Goal: Task Accomplishment & Management: Manage account settings

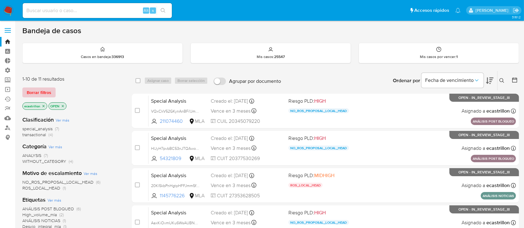
click at [31, 89] on span "Borrar filtros" at bounding box center [39, 92] width 25 height 9
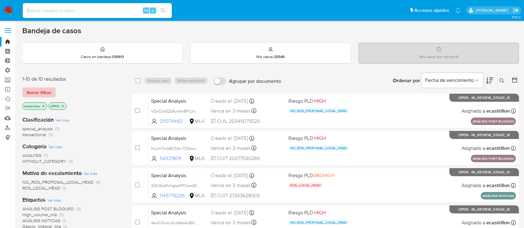
click at [43, 94] on span "Borrar filtros" at bounding box center [39, 92] width 25 height 9
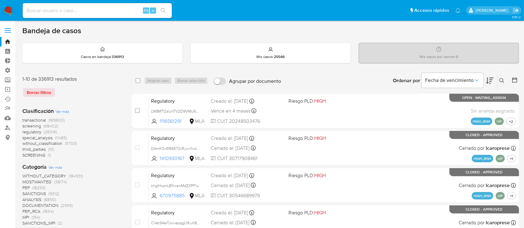
click at [49, 10] on input at bounding box center [97, 11] width 149 height 8
paste input "fQD2KrdI4DJY7lBJLqDzSZLV"
type input "fQD2KrdI4DJY7lBJLqDzSZLV"
click at [165, 12] on icon "search-icon" at bounding box center [163, 10] width 5 height 5
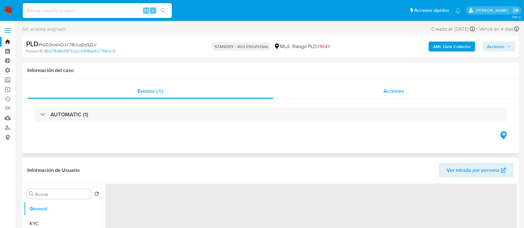
click at [298, 93] on div "Acciones" at bounding box center [393, 91] width 241 height 15
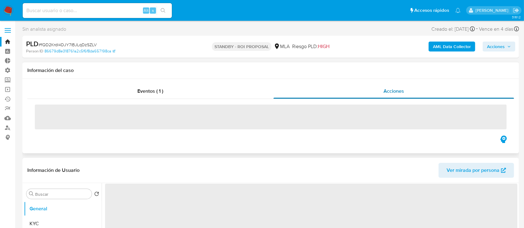
select select "10"
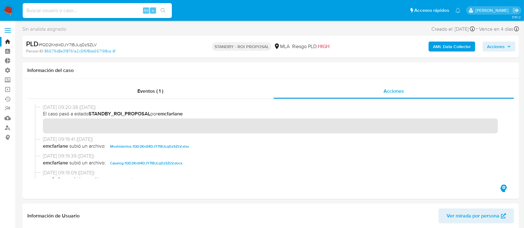
click at [90, 8] on input at bounding box center [97, 11] width 149 height 8
paste input "Kok61TJXR4ml8MvpZKUMNlvp"
type input "Kok61TJXR4ml8MvpZKUMNlvp"
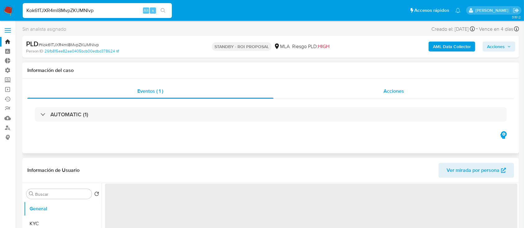
click at [343, 89] on div "Acciones" at bounding box center [393, 91] width 241 height 15
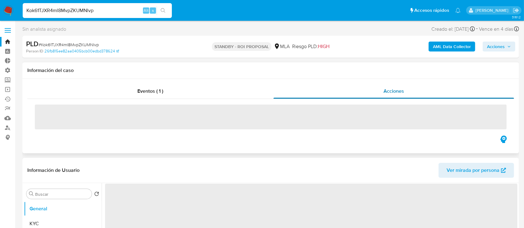
select select "10"
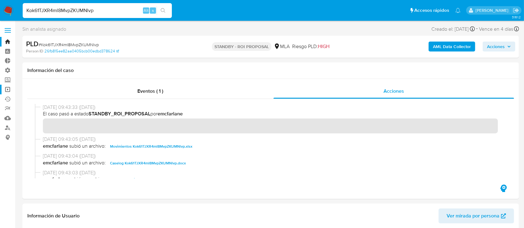
click at [6, 93] on link "Operaciones masivas" at bounding box center [37, 90] width 74 height 10
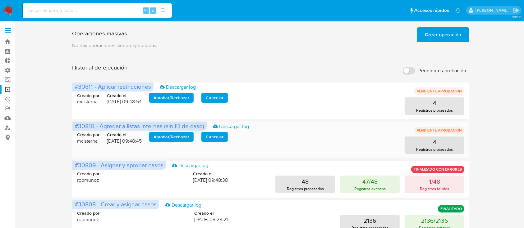
click at [173, 136] on span "Aprobar / Rechazar" at bounding box center [171, 137] width 36 height 9
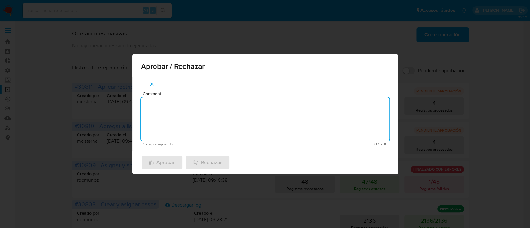
click at [196, 125] on textarea "Comment" at bounding box center [265, 119] width 249 height 43
type textarea "Aprobado."
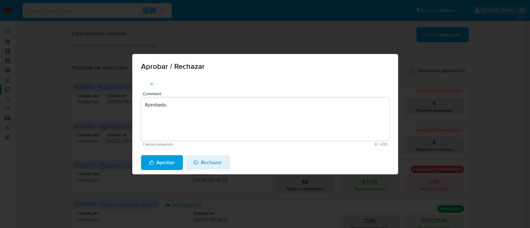
click at [162, 164] on span "Aprobar" at bounding box center [162, 163] width 26 height 14
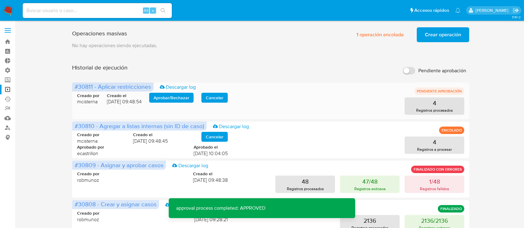
click at [178, 97] on span "Aprobar / Rechazar" at bounding box center [171, 98] width 36 height 9
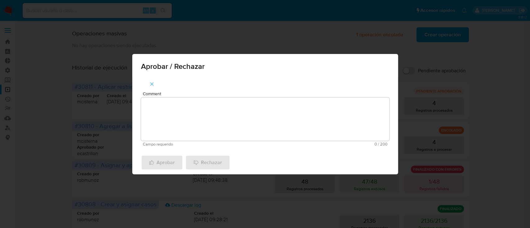
click at [154, 131] on textarea "Comment" at bounding box center [265, 119] width 249 height 43
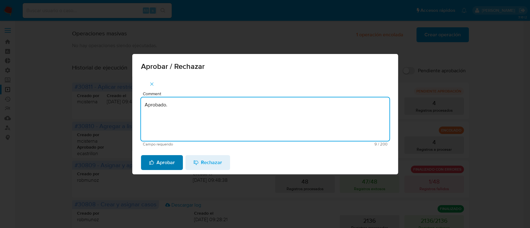
type textarea "Aprobado."
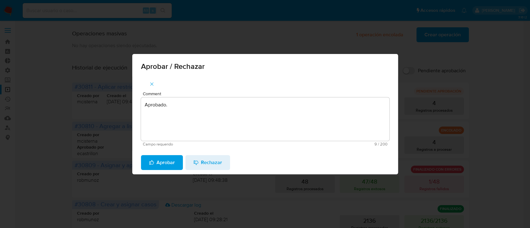
click at [165, 162] on span "Aprobar" at bounding box center [162, 163] width 26 height 14
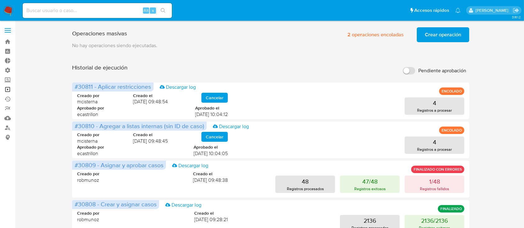
click at [3, 88] on link "Operaciones masivas" at bounding box center [37, 90] width 74 height 10
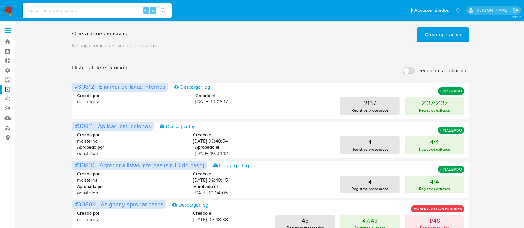
click at [49, 11] on input at bounding box center [97, 11] width 149 height 8
paste input "430393966"
type input "430393966"
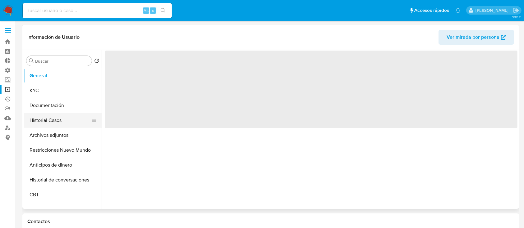
click at [38, 124] on button "Historial Casos" at bounding box center [60, 120] width 73 height 15
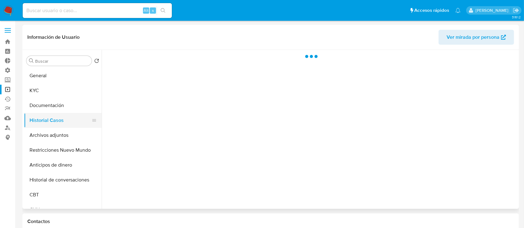
select select "10"
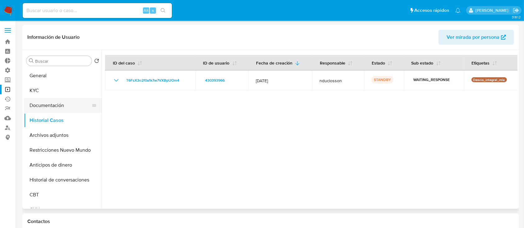
click at [53, 110] on button "Documentación" at bounding box center [60, 105] width 73 height 15
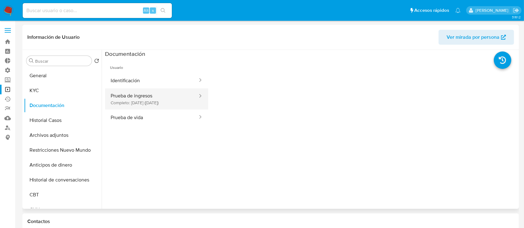
click at [167, 100] on button "Prueba de ingresos Completo: 28/05/2025 (hace 4 meses)" at bounding box center [151, 99] width 93 height 21
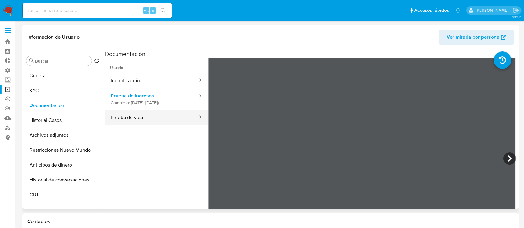
click at [124, 125] on button "Prueba de vida" at bounding box center [151, 118] width 93 height 16
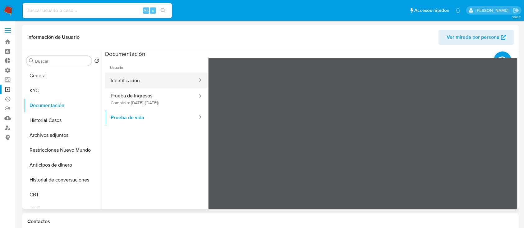
click at [161, 85] on button "Identificación" at bounding box center [151, 81] width 93 height 16
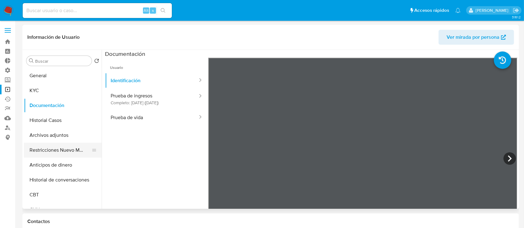
click at [48, 147] on button "Restricciones Nuevo Mundo" at bounding box center [60, 150] width 73 height 15
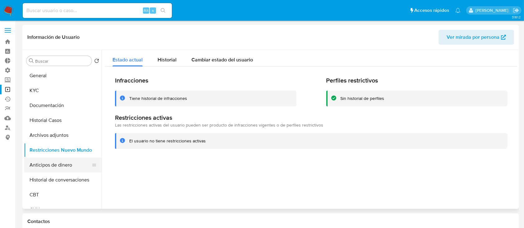
click at [49, 169] on button "Anticipos de dinero" at bounding box center [60, 165] width 73 height 15
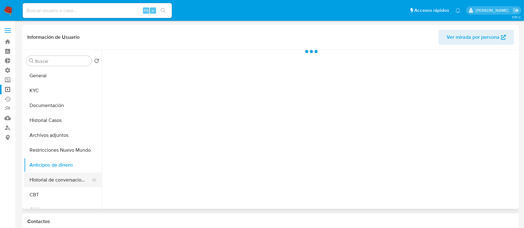
click at [52, 176] on button "Historial de conversaciones" at bounding box center [60, 180] width 73 height 15
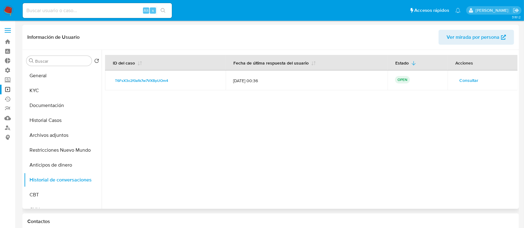
click at [464, 79] on span "Consultar" at bounding box center [468, 80] width 19 height 9
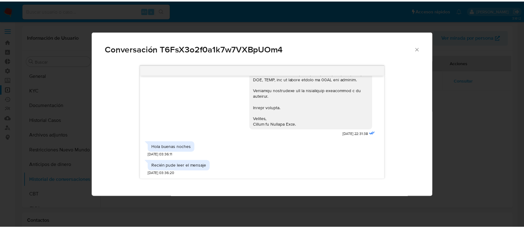
scroll to position [681, 0]
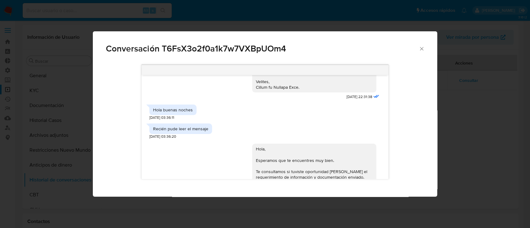
click at [424, 50] on icon "Cerrar" at bounding box center [422, 49] width 6 height 6
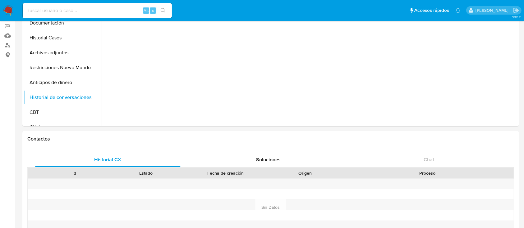
scroll to position [0, 0]
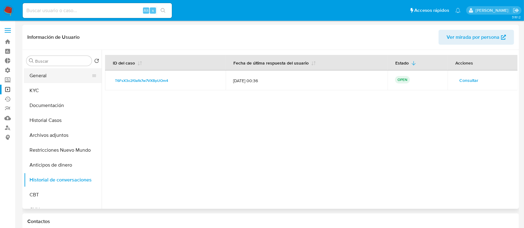
click at [54, 80] on button "General" at bounding box center [60, 75] width 73 height 15
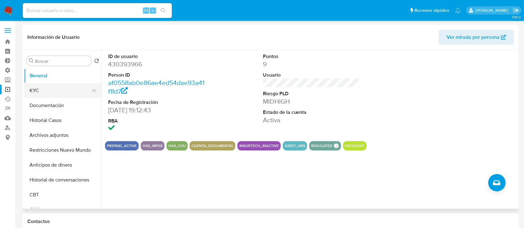
click at [48, 93] on button "KYC" at bounding box center [60, 90] width 73 height 15
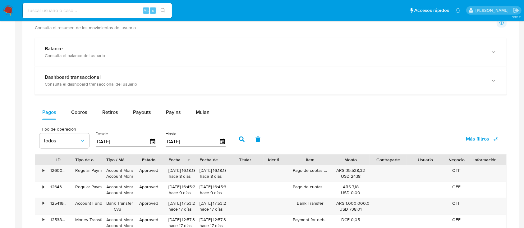
scroll to position [331, 0]
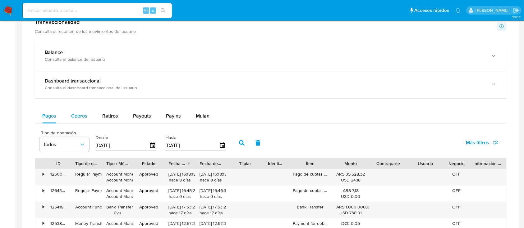
click at [75, 117] on span "Cobros" at bounding box center [79, 115] width 16 height 7
select select "10"
click at [103, 114] on span "Retiros" at bounding box center [110, 115] width 16 height 7
select select "10"
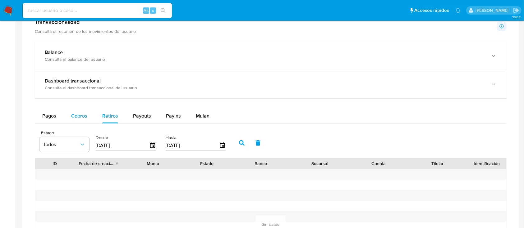
click at [89, 115] on button "Cobros" at bounding box center [79, 116] width 31 height 15
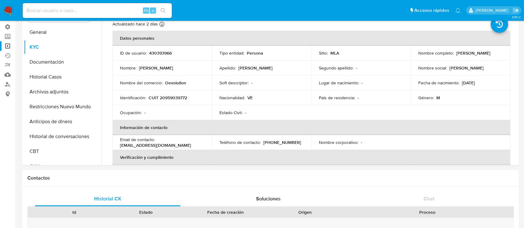
scroll to position [0, 0]
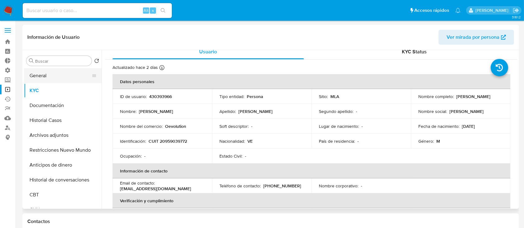
click at [67, 76] on button "General" at bounding box center [60, 75] width 73 height 15
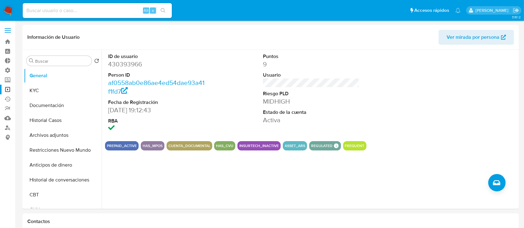
click at [10, 29] on span at bounding box center [8, 28] width 6 height 1
click at [0, 0] on input "checkbox" at bounding box center [0, 0] width 0 height 0
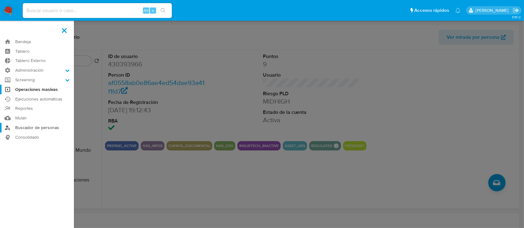
click at [20, 124] on link "Buscador de personas" at bounding box center [37, 128] width 74 height 10
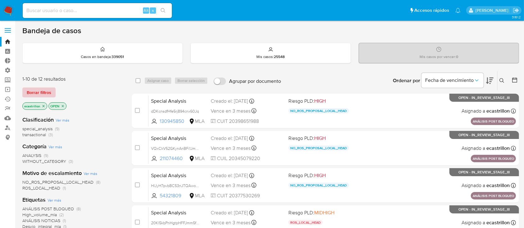
click at [40, 88] on span "Borrar filtros" at bounding box center [39, 92] width 25 height 9
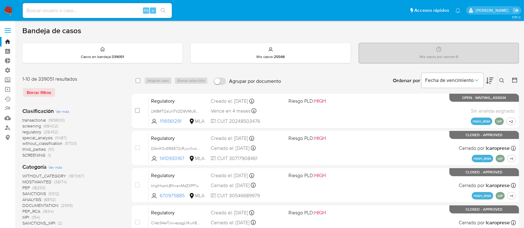
click at [7, 30] on span at bounding box center [8, 30] width 6 height 1
click at [0, 0] on input "checkbox" at bounding box center [0, 0] width 0 height 0
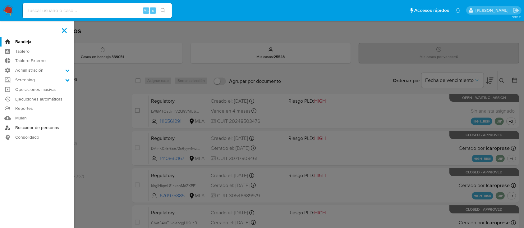
click at [34, 129] on link "Buscador de personas" at bounding box center [37, 128] width 74 height 10
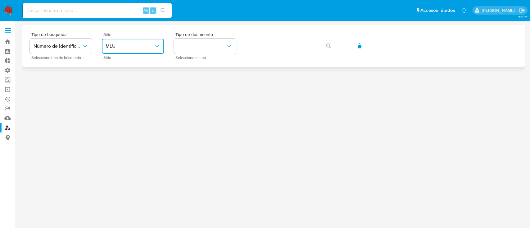
click at [152, 48] on span "MLU" at bounding box center [130, 46] width 48 height 6
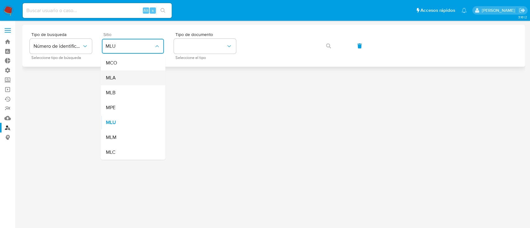
click at [137, 80] on div "MLA" at bounding box center [131, 78] width 51 height 15
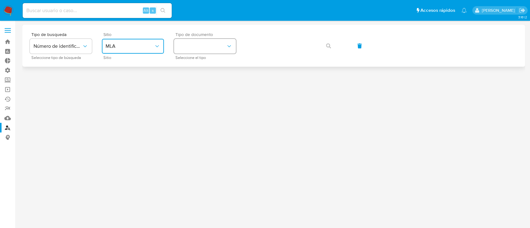
click at [186, 45] on button "identificationType" at bounding box center [205, 46] width 62 height 15
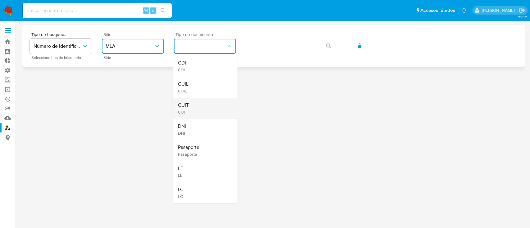
click at [198, 111] on div "CUIT CUIT" at bounding box center [203, 108] width 51 height 21
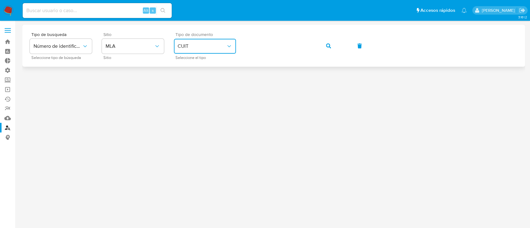
click at [328, 46] on icon "button" at bounding box center [328, 45] width 5 height 5
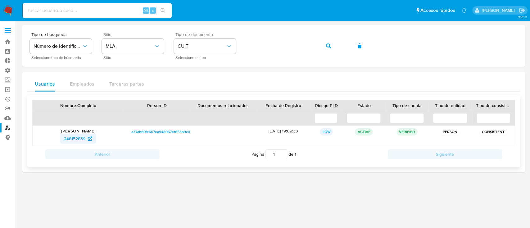
click at [70, 142] on span "248152839" at bounding box center [74, 139] width 21 height 10
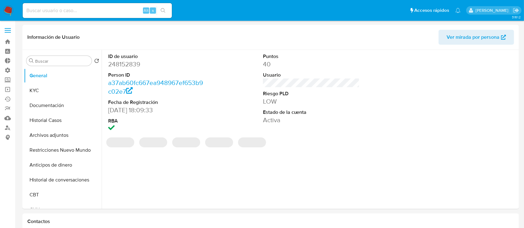
select select "10"
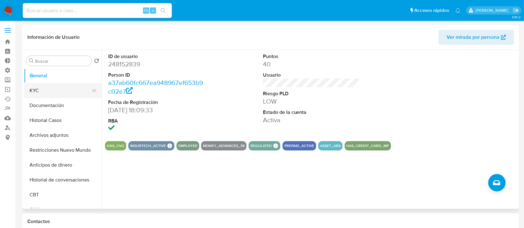
click at [72, 85] on button "KYC" at bounding box center [60, 90] width 73 height 15
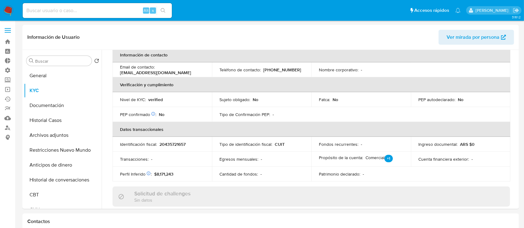
scroll to position [114, 0]
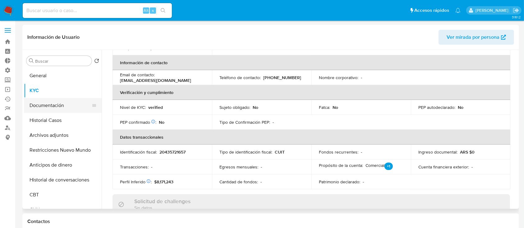
click at [54, 108] on button "Documentación" at bounding box center [60, 105] width 73 height 15
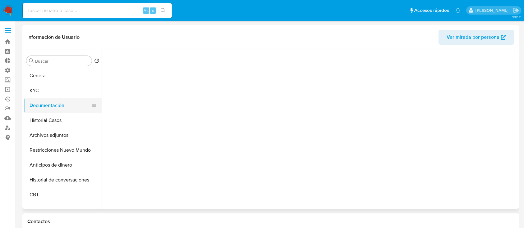
scroll to position [0, 0]
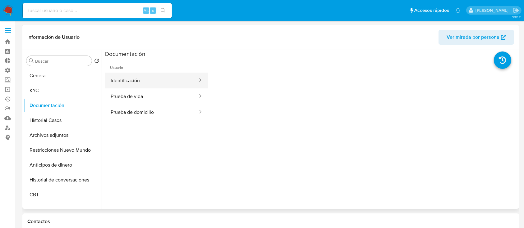
click at [150, 84] on button "Identificación" at bounding box center [151, 81] width 93 height 16
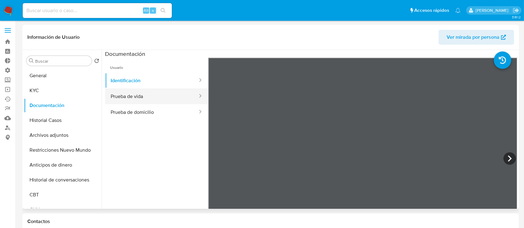
click at [160, 91] on button "Prueba de vida" at bounding box center [151, 97] width 93 height 16
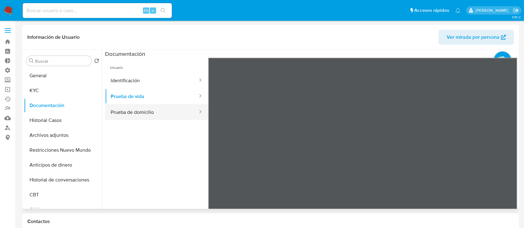
click at [167, 109] on button "Prueba de domicilio" at bounding box center [151, 112] width 93 height 16
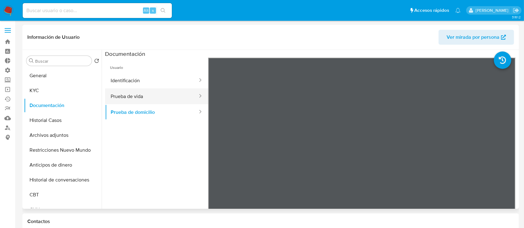
click at [158, 97] on button "Prueba de vida" at bounding box center [151, 97] width 93 height 16
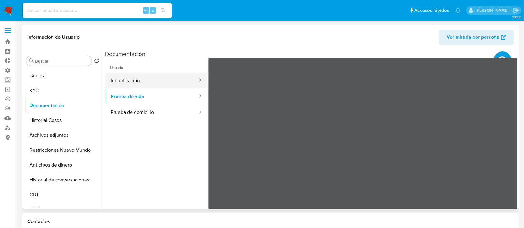
click at [114, 80] on button "Identificación" at bounding box center [151, 81] width 93 height 16
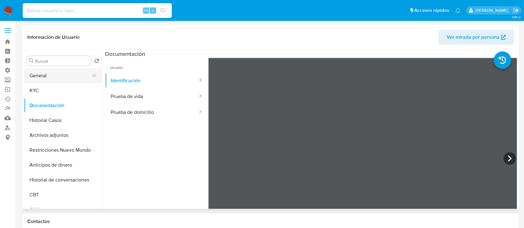
click at [55, 74] on button "General" at bounding box center [60, 75] width 73 height 15
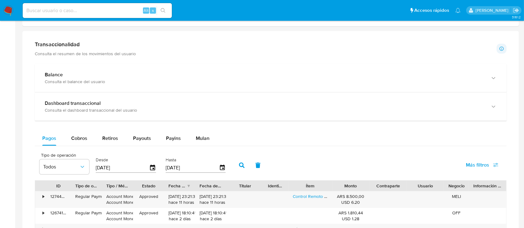
scroll to position [414, 0]
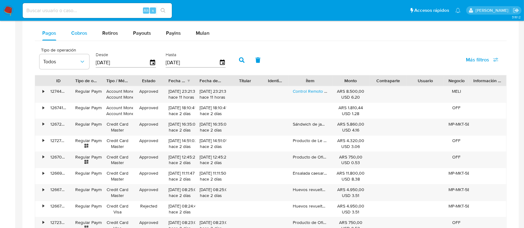
click at [85, 37] on div "Cobros" at bounding box center [79, 33] width 16 height 15
select select "10"
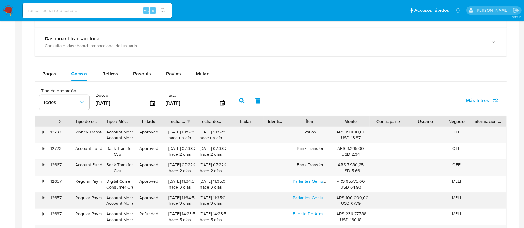
scroll to position [373, 0]
click at [485, 104] on span "Más filtros" at bounding box center [477, 101] width 23 height 15
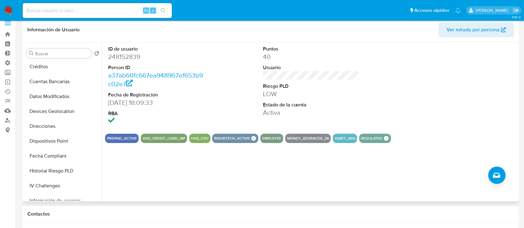
scroll to position [0, 0]
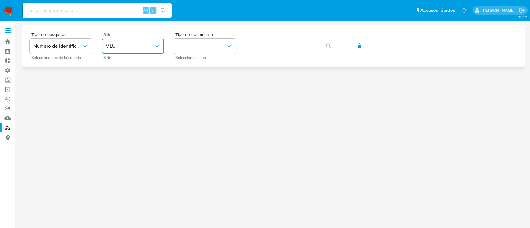
click at [156, 42] on button "MLU" at bounding box center [133, 46] width 62 height 15
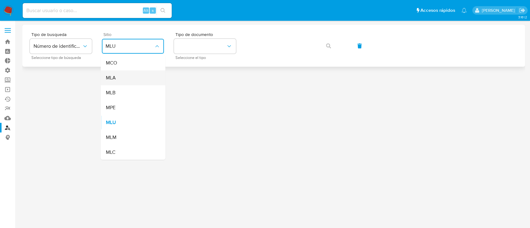
click at [126, 82] on div "MLA" at bounding box center [131, 78] width 51 height 15
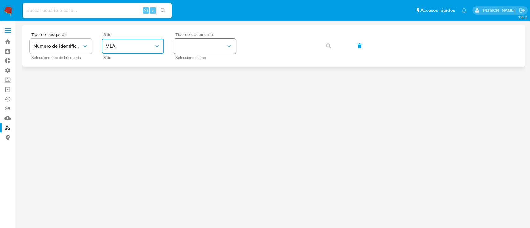
click at [196, 53] on button "identificationType" at bounding box center [205, 46] width 62 height 15
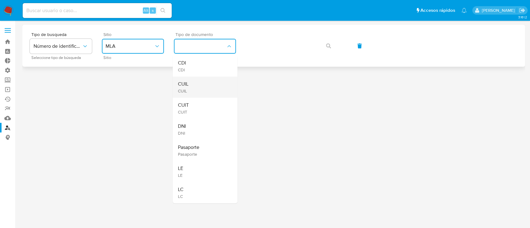
click at [201, 96] on div "CUIL CUIL" at bounding box center [203, 87] width 51 height 21
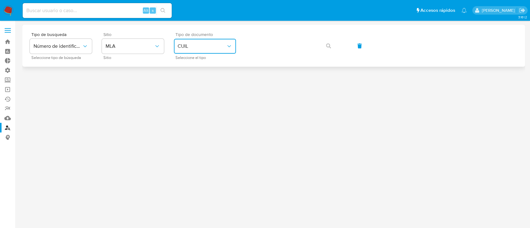
click at [205, 47] on span "CUIL" at bounding box center [202, 46] width 48 height 6
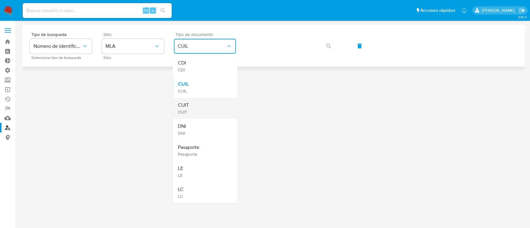
click at [199, 105] on div "CUIT CUIT" at bounding box center [203, 108] width 51 height 21
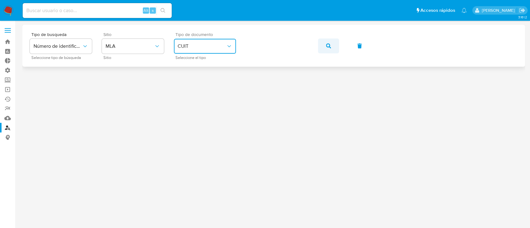
click at [332, 48] on button "button" at bounding box center [328, 46] width 21 height 15
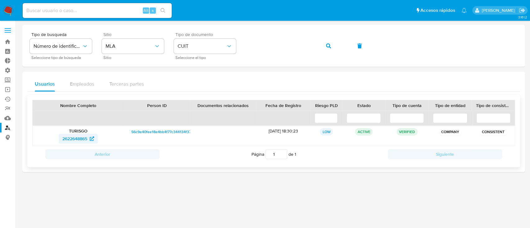
click at [80, 142] on span "2622648865" at bounding box center [74, 139] width 25 height 10
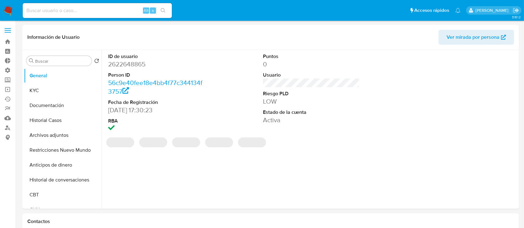
select select "10"
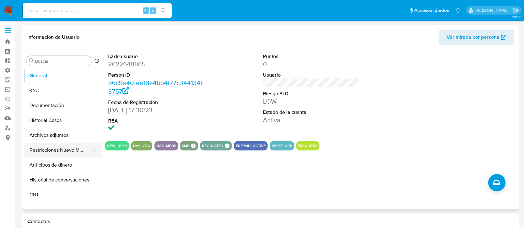
click at [59, 147] on button "Restricciones Nuevo Mundo" at bounding box center [60, 150] width 73 height 15
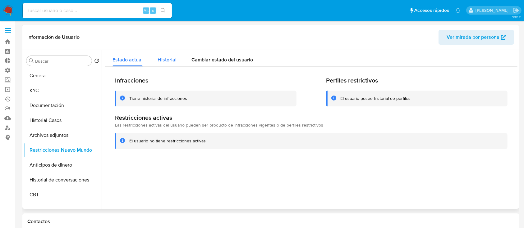
click at [161, 60] on span "Historial" at bounding box center [167, 59] width 19 height 7
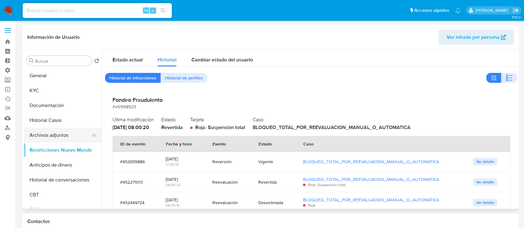
click at [35, 141] on button "Archivos adjuntos" at bounding box center [60, 135] width 73 height 15
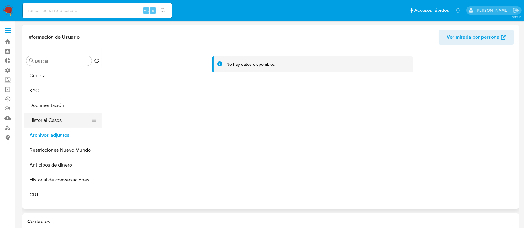
click at [62, 119] on button "Historial Casos" at bounding box center [60, 120] width 73 height 15
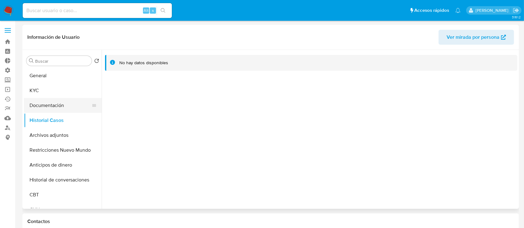
click at [72, 107] on button "Documentación" at bounding box center [60, 105] width 73 height 15
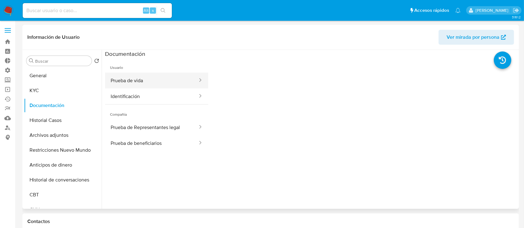
click at [162, 78] on button "Prueba de vida" at bounding box center [151, 81] width 93 height 16
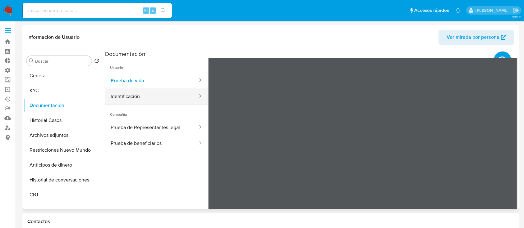
click at [176, 97] on button "Identificación" at bounding box center [151, 97] width 93 height 16
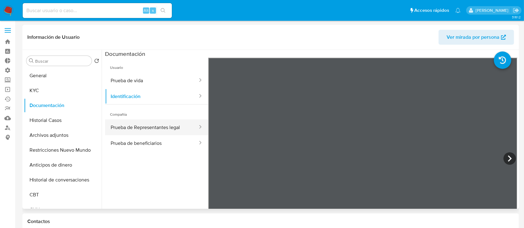
click at [151, 131] on button "Prueba de Representantes legal" at bounding box center [151, 128] width 93 height 16
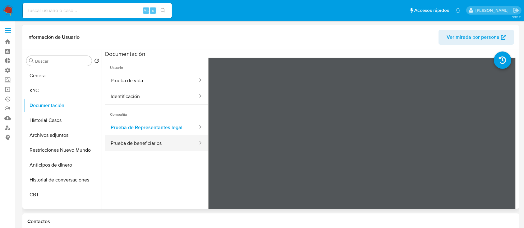
click at [119, 146] on button "Prueba de beneficiarios" at bounding box center [151, 143] width 93 height 16
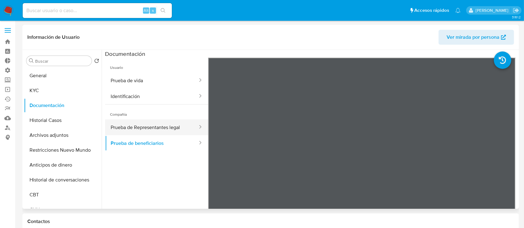
click at [149, 129] on button "Prueba de Representantes legal" at bounding box center [151, 128] width 93 height 16
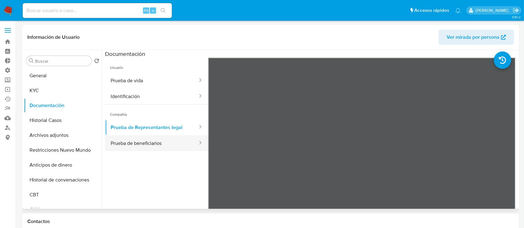
click at [141, 139] on button "Prueba de beneficiarios" at bounding box center [151, 143] width 93 height 16
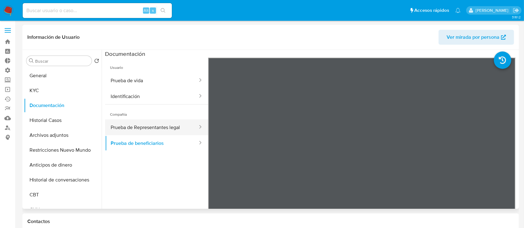
click at [145, 130] on button "Prueba de Representantes legal" at bounding box center [151, 128] width 93 height 16
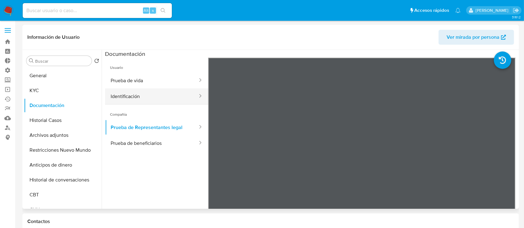
click at [162, 91] on button "Identificación" at bounding box center [151, 97] width 93 height 16
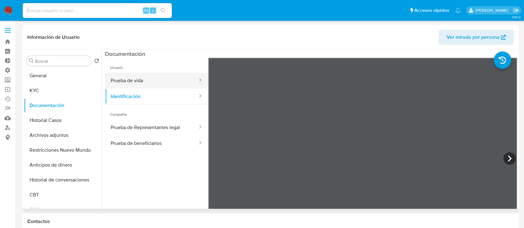
click at [132, 86] on button "Prueba de vida" at bounding box center [151, 81] width 93 height 16
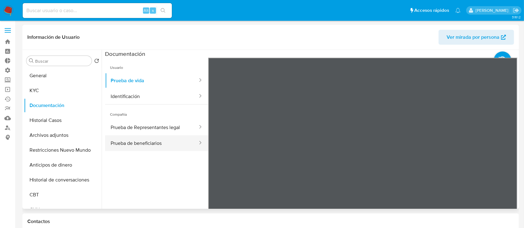
click at [133, 141] on button "Prueba de beneficiarios" at bounding box center [151, 143] width 93 height 16
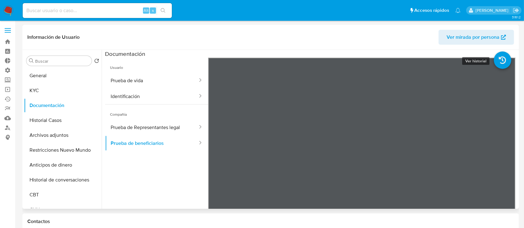
click at [497, 66] on icon at bounding box center [502, 60] width 17 height 17
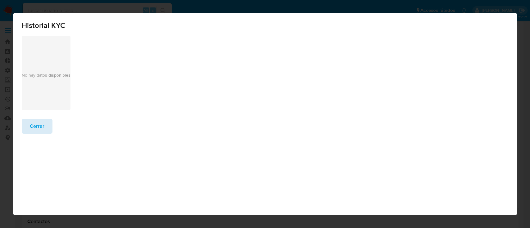
click at [31, 58] on div "No hay datos disponibles" at bounding box center [46, 73] width 49 height 75
click at [40, 123] on span "Cerrar" at bounding box center [37, 127] width 15 height 14
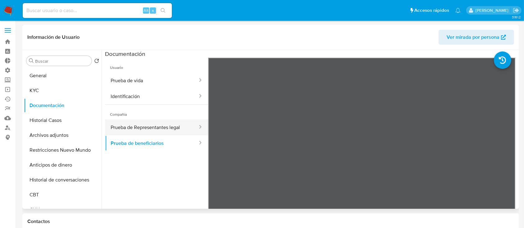
click at [135, 122] on button "Prueba de Representantes legal" at bounding box center [151, 128] width 93 height 16
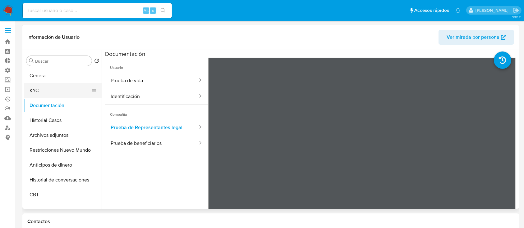
click at [60, 85] on button "KYC" at bounding box center [60, 90] width 73 height 15
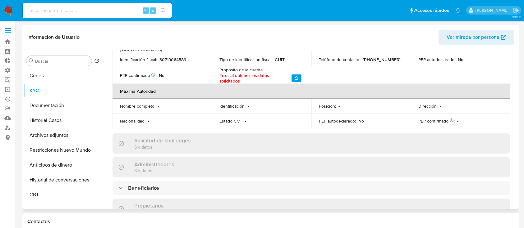
scroll to position [331, 0]
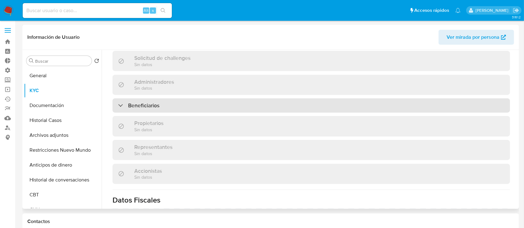
click at [182, 98] on div "Beneficiarios" at bounding box center [310, 105] width 397 height 14
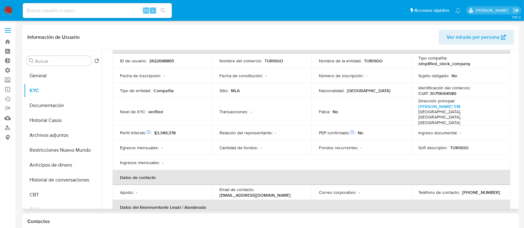
scroll to position [124, 0]
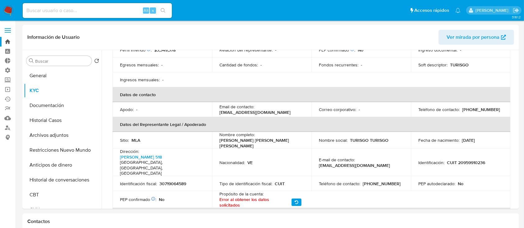
click at [7, 39] on link "Bandeja" at bounding box center [37, 42] width 74 height 10
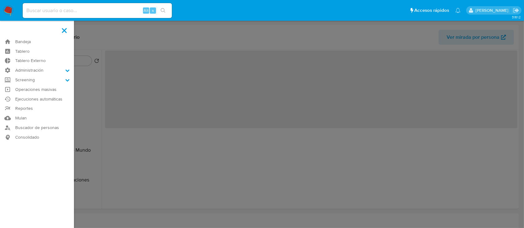
select select "10"
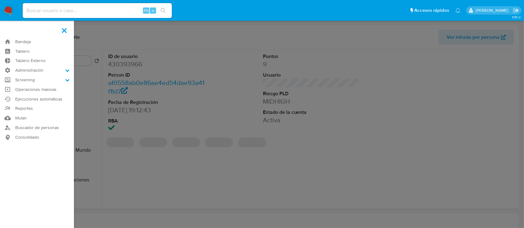
click at [68, 29] on label at bounding box center [65, 30] width 16 height 13
click at [0, 0] on input "checkbox" at bounding box center [0, 0] width 0 height 0
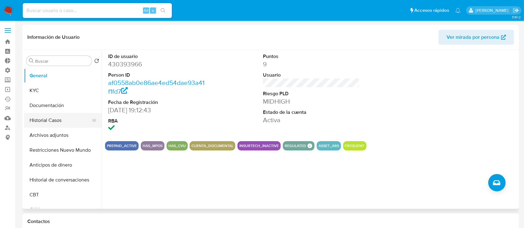
click at [46, 116] on button "Historial Casos" at bounding box center [60, 120] width 73 height 15
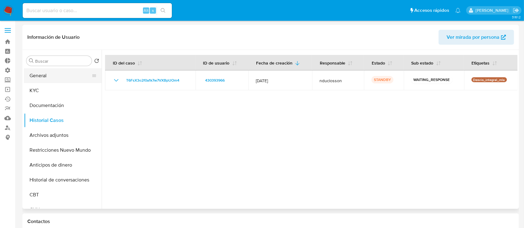
click at [52, 70] on button "General" at bounding box center [60, 75] width 73 height 15
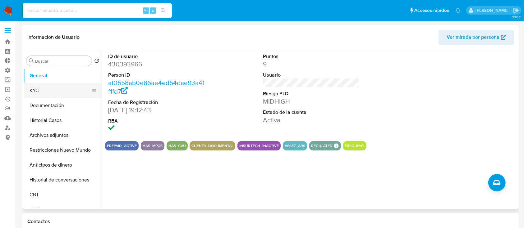
click at [58, 86] on button "KYC" at bounding box center [60, 90] width 73 height 15
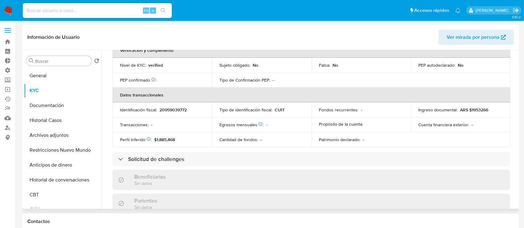
scroll to position [339, 0]
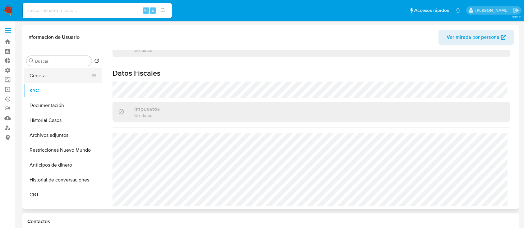
click at [58, 74] on button "General" at bounding box center [60, 75] width 73 height 15
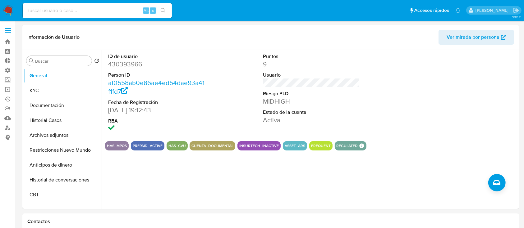
click at [49, 14] on div "Alt s" at bounding box center [97, 10] width 149 height 15
click at [50, 7] on input at bounding box center [97, 11] width 149 height 8
paste input "20435721657"
type input "20435721657"
click at [3, 29] on label at bounding box center [8, 30] width 16 height 13
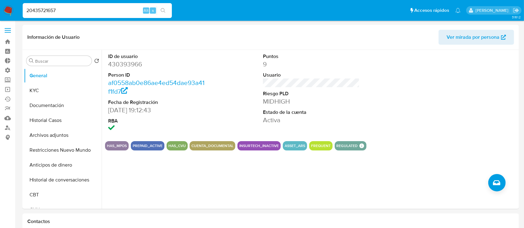
click at [0, 0] on input "checkbox" at bounding box center [0, 0] width 0 height 0
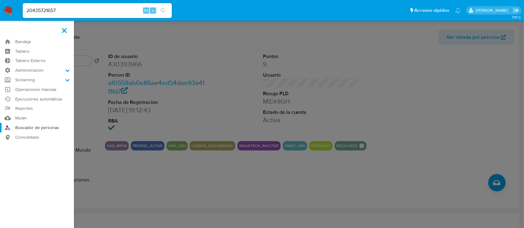
click at [25, 126] on link "Buscador de personas" at bounding box center [37, 128] width 74 height 10
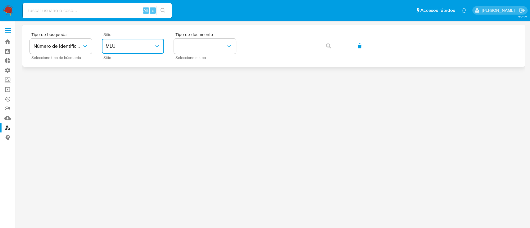
click at [111, 51] on button "MLU" at bounding box center [133, 46] width 62 height 15
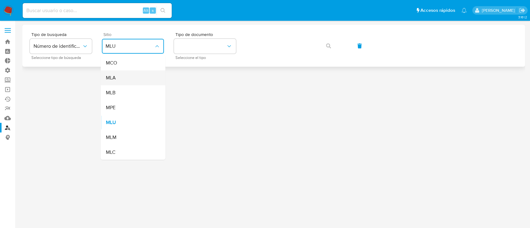
click at [123, 82] on div "MLA" at bounding box center [131, 78] width 51 height 15
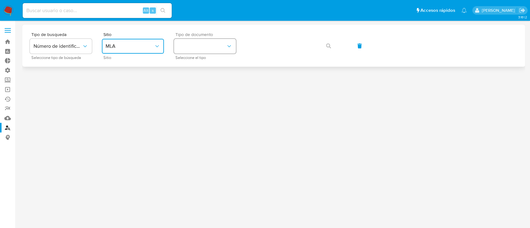
click at [191, 47] on button "identificationType" at bounding box center [205, 46] width 62 height 15
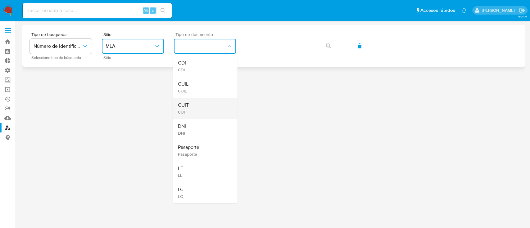
click at [204, 108] on div "CUIT CUIT" at bounding box center [203, 108] width 51 height 21
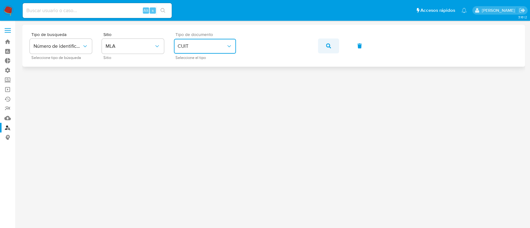
click at [331, 47] on icon "button" at bounding box center [328, 45] width 5 height 5
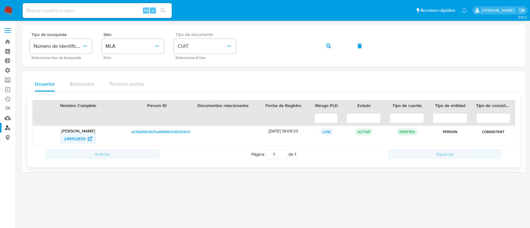
click at [81, 140] on span "248152839" at bounding box center [74, 139] width 21 height 10
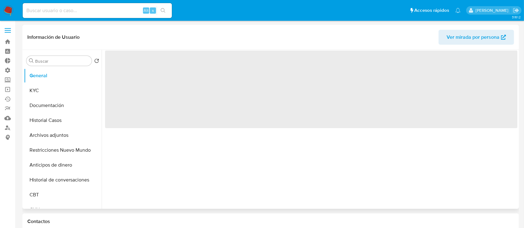
select select "10"
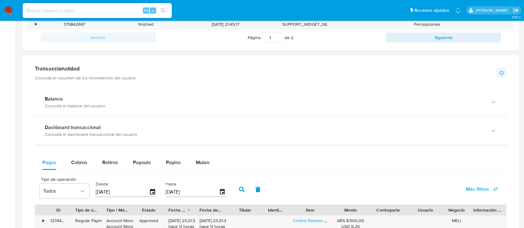
scroll to position [290, 0]
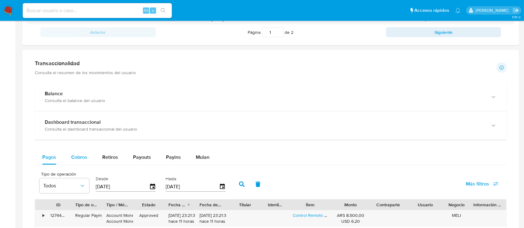
click at [75, 153] on div "Cobros" at bounding box center [79, 157] width 16 height 15
select select "10"
click at [169, 185] on input "[DATE]" at bounding box center [192, 187] width 53 height 10
click at [169, 185] on input "25/09/2025" at bounding box center [192, 187] width 53 height 10
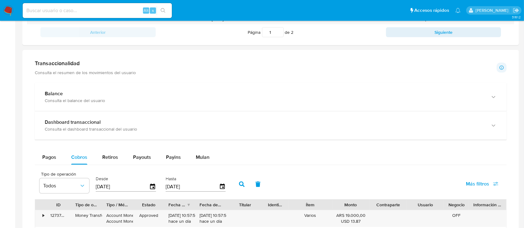
type input "0_/__/____"
type input "1_/__/____"
type input "01/07/2025"
click at [234, 185] on button "button" at bounding box center [242, 184] width 16 height 15
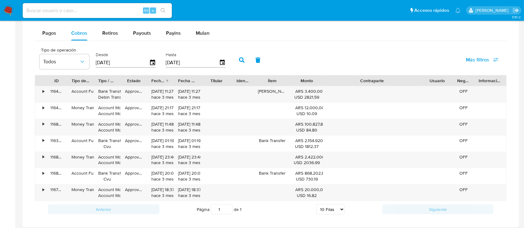
drag, startPoint x: 405, startPoint y: 81, endPoint x: 466, endPoint y: 68, distance: 62.2
click at [466, 68] on div "Tipo de operación Todos Desde 28/06/2025 Hasta 01/07/2025 Más filtros ID Tipo d…" at bounding box center [271, 131] width 472 height 174
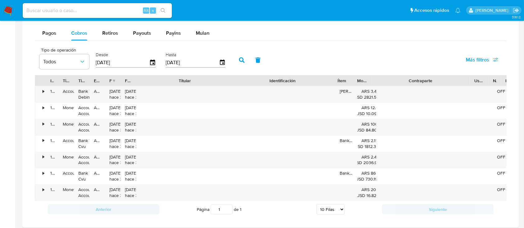
drag, startPoint x: 229, startPoint y: 80, endPoint x: 281, endPoint y: 80, distance: 52.2
click at [281, 80] on div "ID Tipo de operación Tipo / Método Estado Fecha de creación Fecha de aprobación…" at bounding box center [277, 80] width 484 height 11
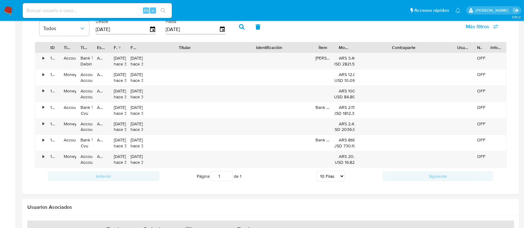
scroll to position [281, 0]
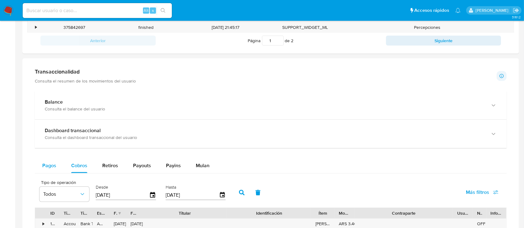
click at [54, 165] on span "Pagos" at bounding box center [49, 165] width 14 height 7
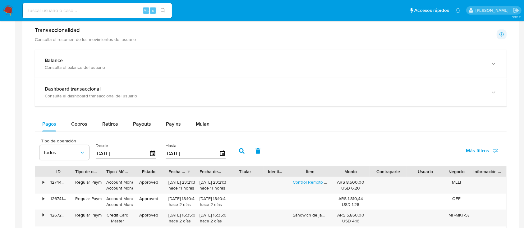
scroll to position [364, 0]
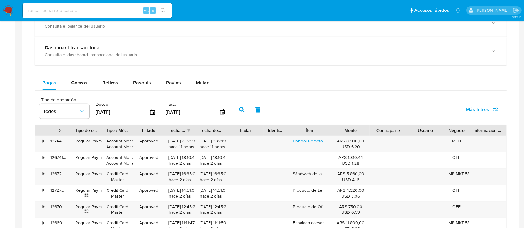
drag, startPoint x: 193, startPoint y: 109, endPoint x: 106, endPoint y: 115, distance: 87.5
click at [110, 117] on div "Tipo de operación Todos Desde 28/06/2025 Hasta 25/09/2025" at bounding box center [133, 109] width 195 height 25
type input "1_/__/____"
type input "01/07/2025"
click at [241, 113] on button "button" at bounding box center [242, 110] width 16 height 15
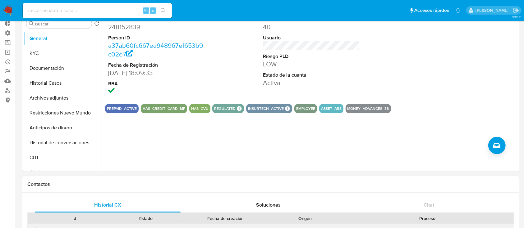
scroll to position [0, 0]
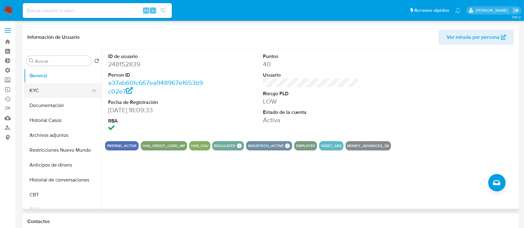
click at [40, 90] on button "KYC" at bounding box center [60, 90] width 73 height 15
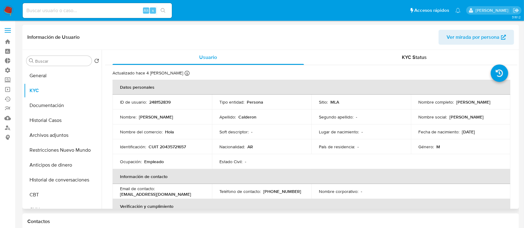
click at [166, 101] on p "248152839" at bounding box center [159, 102] width 21 height 6
copy p "248152839"
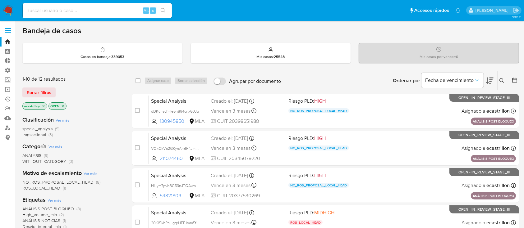
click at [502, 79] on icon at bounding box center [501, 80] width 5 height 5
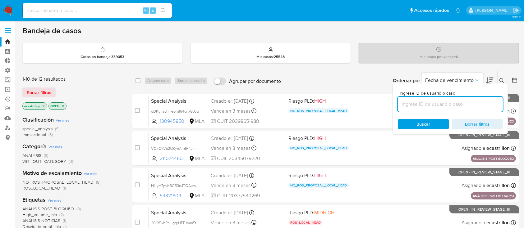
click at [470, 105] on input at bounding box center [450, 104] width 105 height 8
type input "167230236"
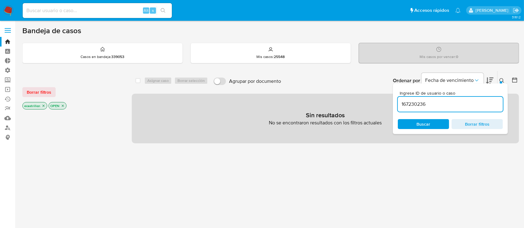
click at [502, 80] on icon at bounding box center [501, 80] width 5 height 5
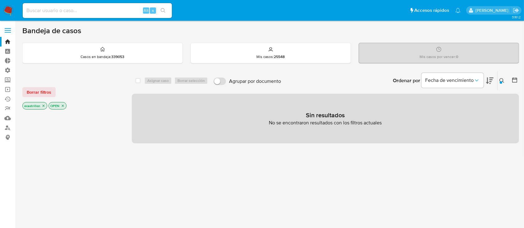
click at [37, 89] on span "Borrar filtros" at bounding box center [39, 92] width 25 height 9
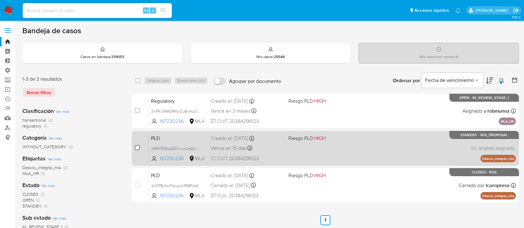
click at [135, 146] on input "checkbox" at bounding box center [137, 147] width 5 height 5
checkbox input "true"
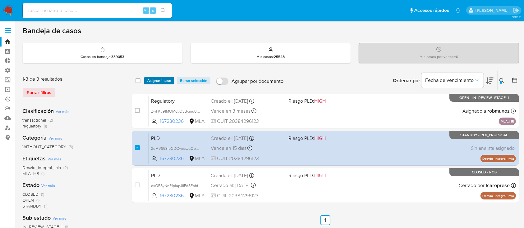
click at [163, 82] on span "Asignar 1 caso" at bounding box center [159, 81] width 24 height 6
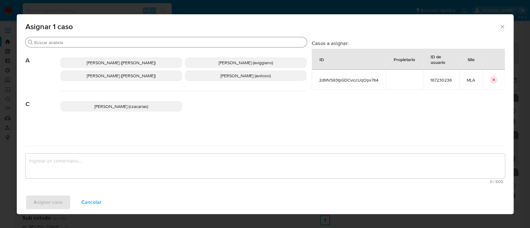
click at [149, 43] on input "Buscar" at bounding box center [169, 43] width 270 height 6
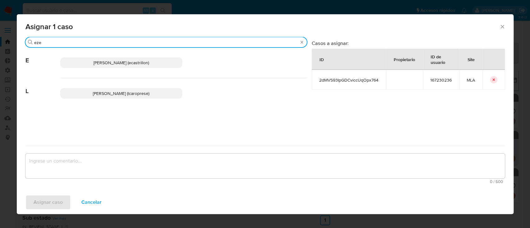
type input "eze"
click at [142, 61] on span "Ezequiel Gonzalo Castrillon (ecastrillon)" at bounding box center [122, 63] width 56 height 6
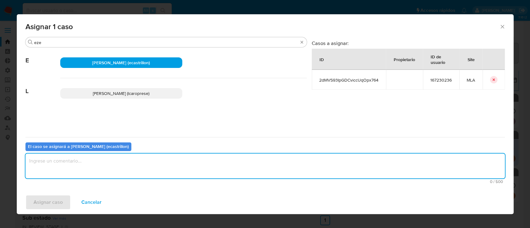
click at [112, 166] on textarea "assign-modal" at bounding box center [265, 166] width 480 height 25
type textarea "."
click at [60, 199] on span "Asignar caso" at bounding box center [48, 203] width 29 height 14
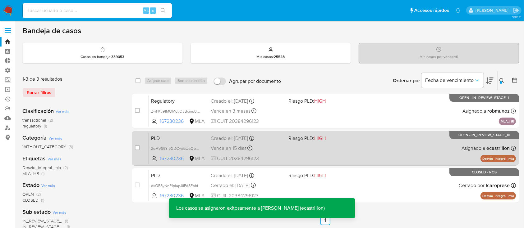
click at [354, 152] on div "PLD 2dMVS93IpGDCviccUqOpx764 167230236 MLA Riesgo PLD: HIGH Creado el: 12/07/20…" at bounding box center [332, 148] width 367 height 31
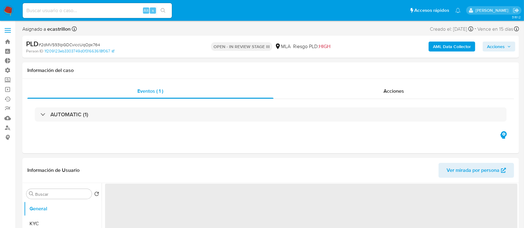
click at [503, 47] on span "Acciones" at bounding box center [496, 47] width 18 height 10
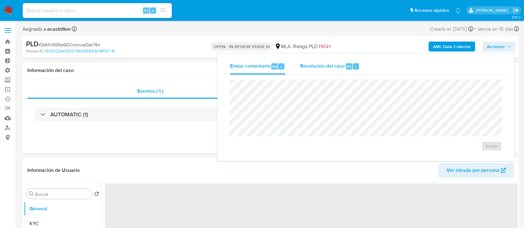
click at [328, 69] on span "Resolución del caso" at bounding box center [322, 66] width 44 height 7
select select "10"
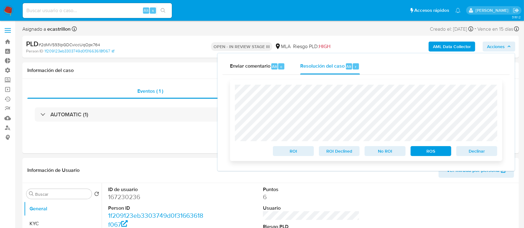
click at [484, 156] on span "Declinar" at bounding box center [476, 151] width 32 height 9
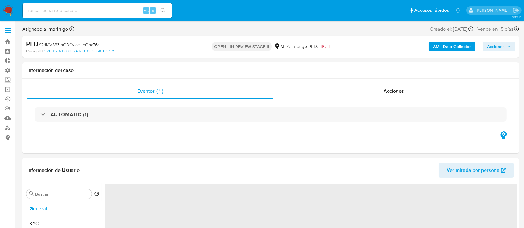
select select "10"
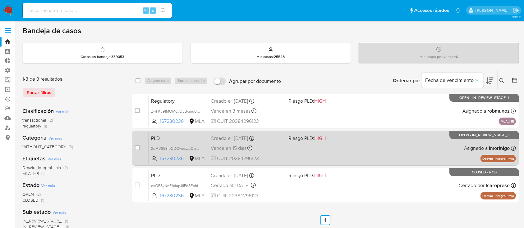
click at [134, 148] on div "case-item-checkbox No es posible asignar el caso PLD 2dMVS93IpGDCviccUqOpx764 1…" at bounding box center [325, 148] width 387 height 35
click at [138, 147] on input "checkbox" at bounding box center [137, 147] width 5 height 5
checkbox input "true"
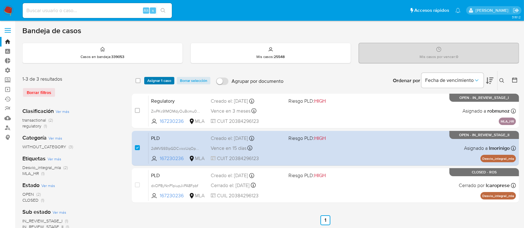
click at [158, 78] on span "Asignar 1 caso" at bounding box center [159, 81] width 24 height 6
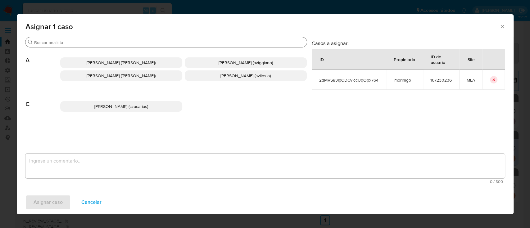
click at [143, 43] on input "Buscar" at bounding box center [169, 43] width 270 height 6
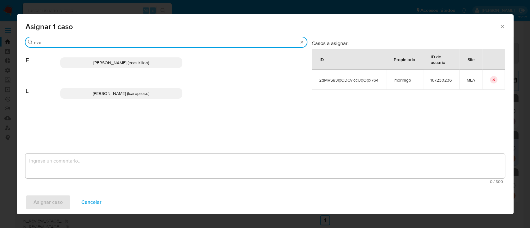
type input "eze"
click at [147, 63] on span "Ezequiel Gonzalo Castrillon (ecastrillon)" at bounding box center [122, 63] width 56 height 6
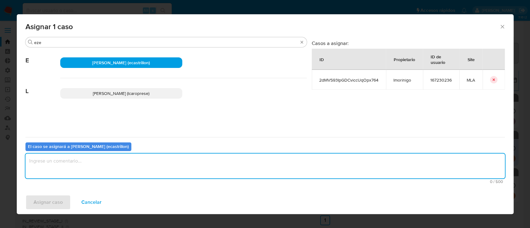
click at [119, 169] on textarea "assign-modal" at bounding box center [265, 166] width 480 height 25
type textarea "."
click at [46, 204] on span "Asignar caso" at bounding box center [48, 203] width 29 height 14
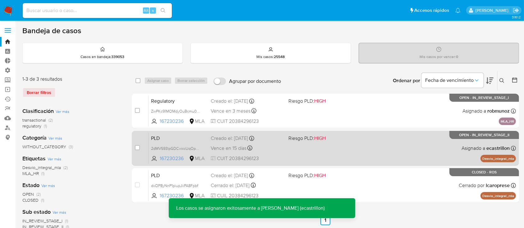
click at [401, 151] on div "PLD 2dMVS93IpGDCviccUqOpx764 167230236 MLA Riesgo PLD: HIGH Creado el: 12/07/20…" at bounding box center [332, 148] width 367 height 31
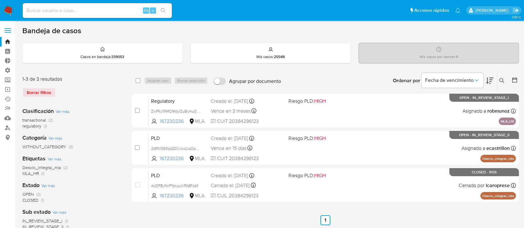
click at [502, 77] on button at bounding box center [502, 80] width 10 height 7
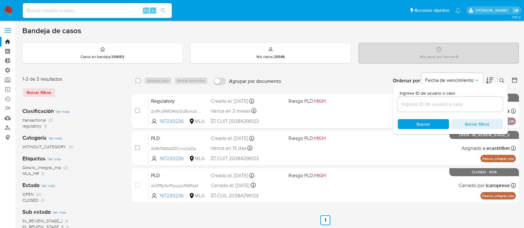
click at [471, 100] on input at bounding box center [450, 104] width 105 height 8
type input "2254647191"
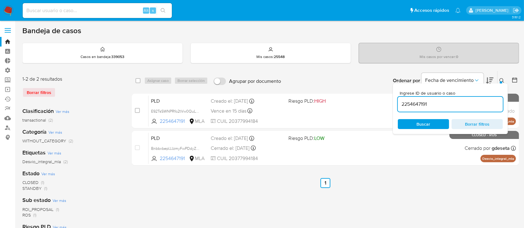
click at [502, 80] on icon at bounding box center [501, 80] width 5 height 5
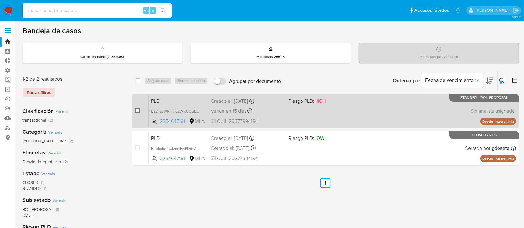
click at [137, 111] on input "checkbox" at bounding box center [137, 110] width 5 height 5
checkbox input "true"
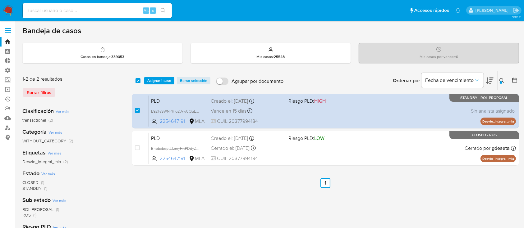
click at [149, 84] on span "Asignar 1 caso" at bounding box center [159, 81] width 24 height 6
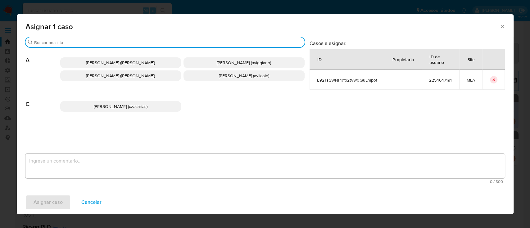
click at [127, 44] on input "Buscar" at bounding box center [168, 43] width 268 height 6
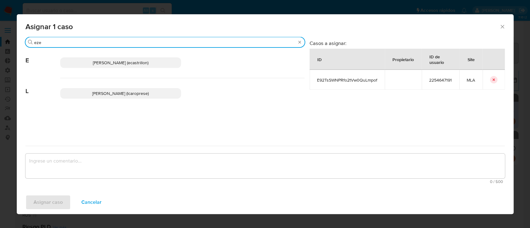
type input "eze"
click at [122, 60] on span "[PERSON_NAME] (ecastrillon)" at bounding box center [121, 63] width 56 height 6
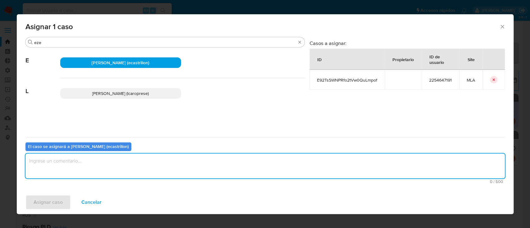
click at [97, 162] on textarea "assign-modal" at bounding box center [265, 166] width 480 height 25
type textarea "."
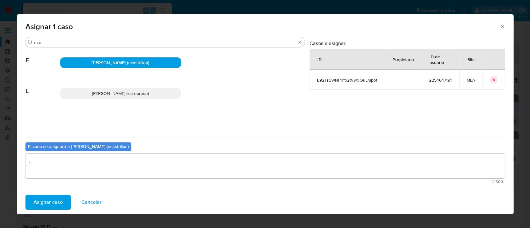
click at [36, 204] on span "Asignar caso" at bounding box center [48, 203] width 29 height 14
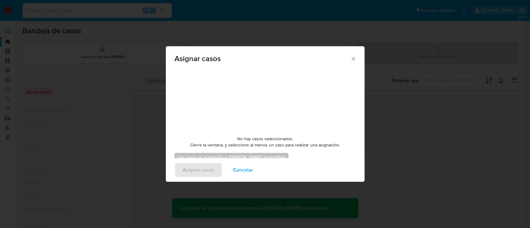
checkbox input "false"
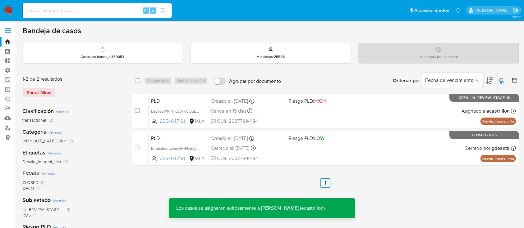
click at [424, 115] on div "PLD E92TsSWNPRfo2tVw0QuLmpof 2254647191 MLA Riesgo PLD: HIGH Creado el: 12/07/2…" at bounding box center [332, 110] width 367 height 31
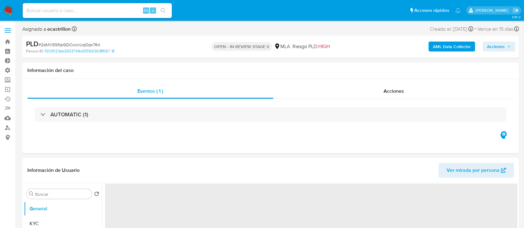
select select "10"
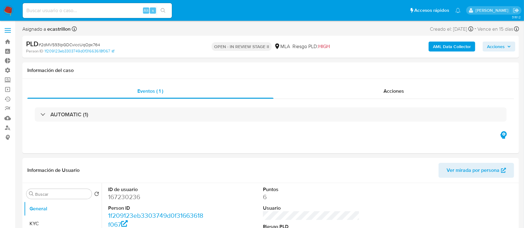
click at [505, 52] on div "AML Data Collector Acciones" at bounding box center [434, 46] width 161 height 15
click at [504, 51] on span "Acciones" at bounding box center [496, 47] width 18 height 10
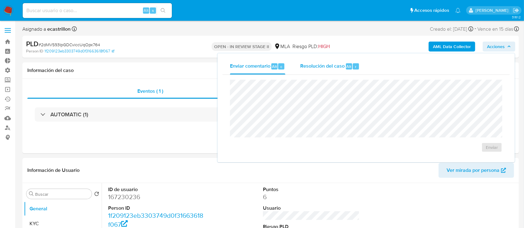
click at [340, 70] on div "Resolución del caso Alt r" at bounding box center [329, 66] width 59 height 16
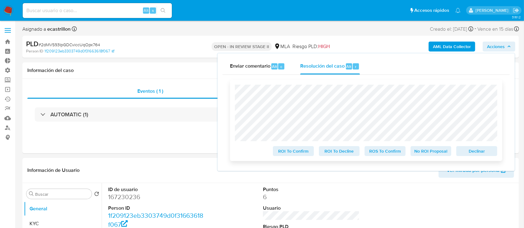
click at [474, 153] on span "Declinar" at bounding box center [476, 151] width 32 height 9
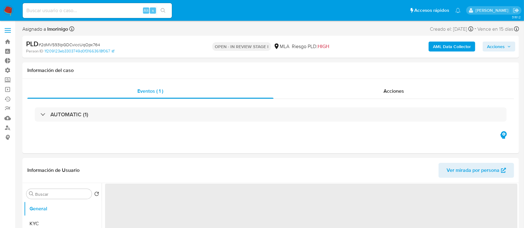
select select "10"
click at [501, 47] on span "Acciones" at bounding box center [496, 47] width 18 height 10
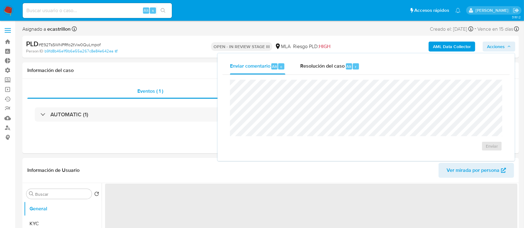
select select "10"
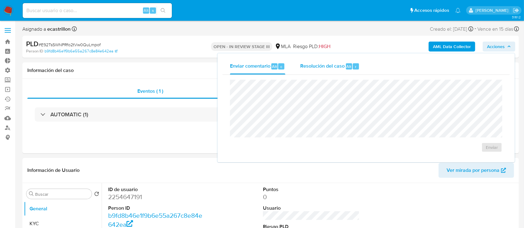
click at [312, 68] on span "Resolución del caso" at bounding box center [322, 66] width 44 height 7
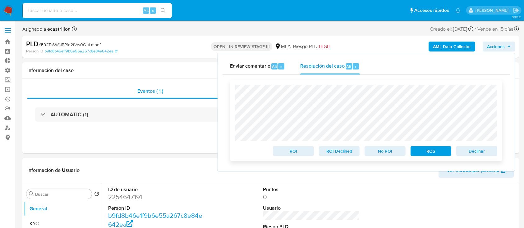
click at [489, 154] on span "Declinar" at bounding box center [476, 151] width 32 height 9
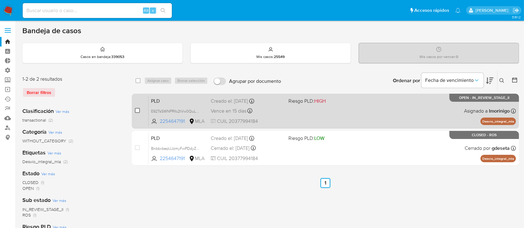
click at [137, 110] on input "checkbox" at bounding box center [137, 110] width 5 height 5
checkbox input "true"
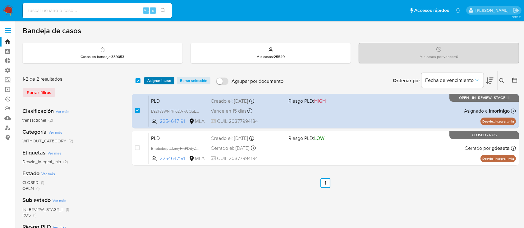
click at [158, 81] on span "Asignar 1 caso" at bounding box center [159, 81] width 24 height 6
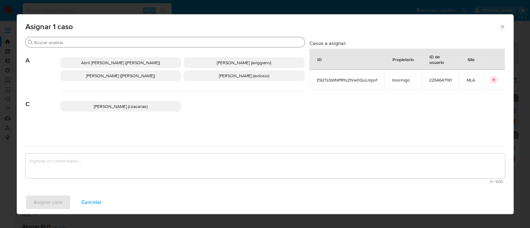
click at [157, 41] on input "Buscar" at bounding box center [168, 43] width 268 height 6
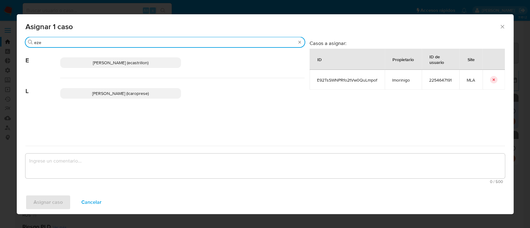
type input "eze"
click at [147, 59] on p "Ezequiel Gonzalo Castrillon (ecastrillon)" at bounding box center [120, 62] width 121 height 11
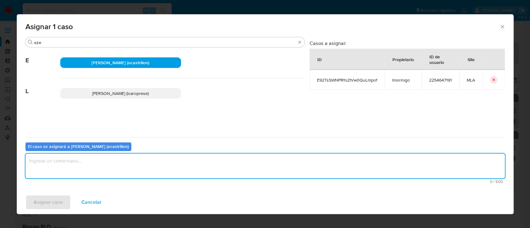
click at [116, 168] on textarea "assign-modal" at bounding box center [265, 166] width 480 height 25
type textarea "."
click at [51, 205] on span "Asignar caso" at bounding box center [48, 203] width 29 height 14
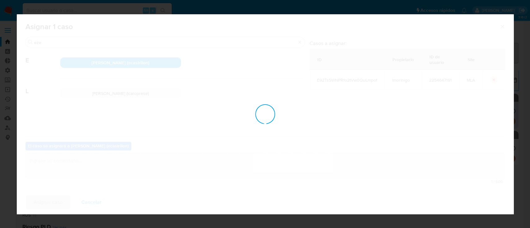
checkbox input "false"
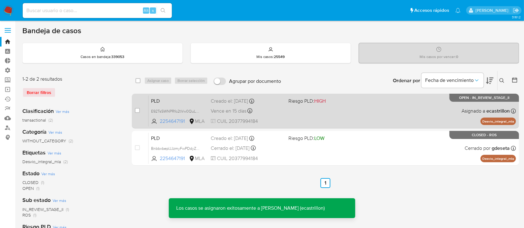
click at [442, 111] on div "PLD E92TsSWNPRfo2tVw0QuLmpof 2254647191 MLA Riesgo PLD: HIGH Creado el: 12/07/2…" at bounding box center [332, 110] width 367 height 31
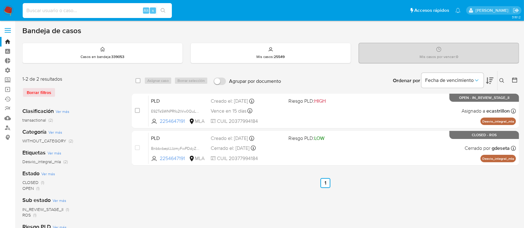
click at [104, 10] on input at bounding box center [97, 11] width 149 height 8
paste input "166322243"
type input "166322243"
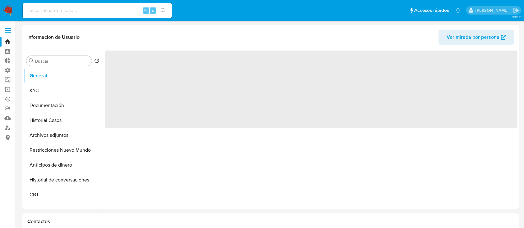
select select "10"
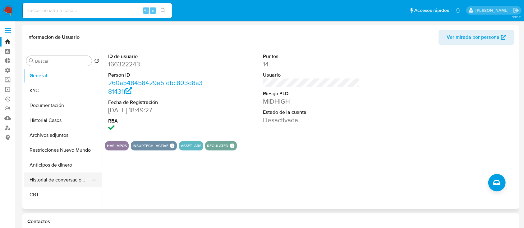
click at [54, 187] on button "Historial de conversaciones" at bounding box center [60, 180] width 73 height 15
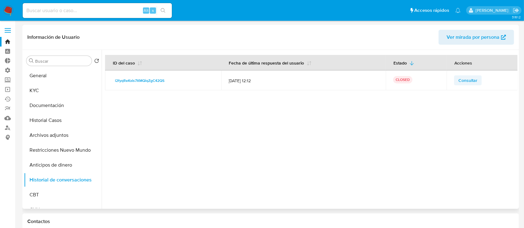
drag, startPoint x: 450, startPoint y: 84, endPoint x: 455, endPoint y: 83, distance: 4.4
click at [452, 84] on td "Consultar" at bounding box center [481, 81] width 71 height 20
click at [460, 81] on span "Consultar" at bounding box center [467, 80] width 19 height 9
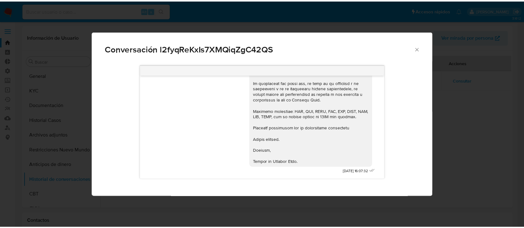
scroll to position [782, 0]
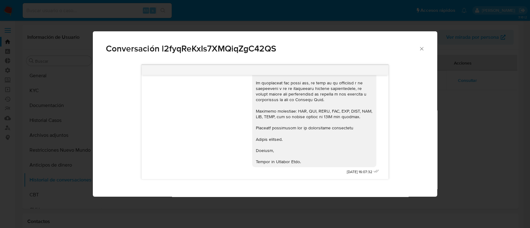
click at [422, 51] on icon "Cerrar" at bounding box center [422, 49] width 6 height 6
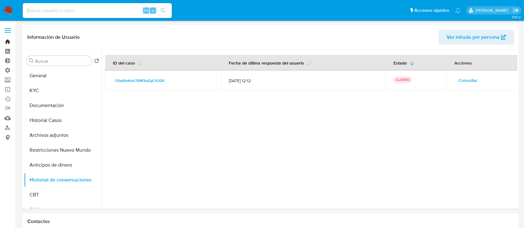
click at [10, 40] on link "Bandeja" at bounding box center [37, 42] width 74 height 10
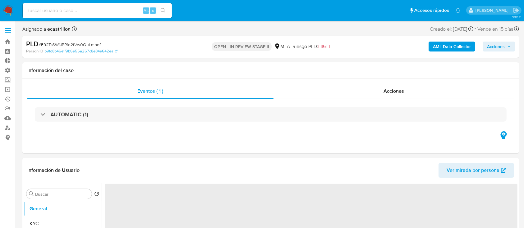
click at [504, 48] on span "Acciones" at bounding box center [496, 47] width 18 height 10
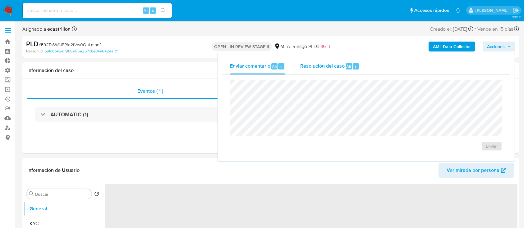
select select "10"
click at [348, 67] on span "Alt" at bounding box center [348, 67] width 5 height 6
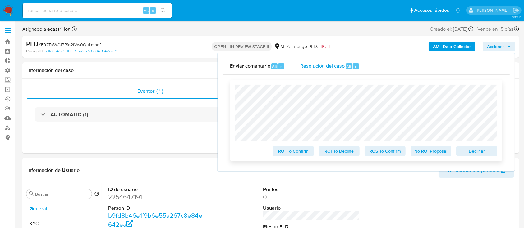
click at [477, 158] on div "ROI To Confirm ROI To Decline ROS To Confirm No ROI Proposal Declinar" at bounding box center [366, 120] width 272 height 81
click at [478, 153] on span "Declinar" at bounding box center [476, 151] width 32 height 9
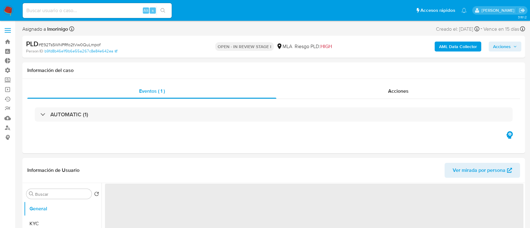
select select "10"
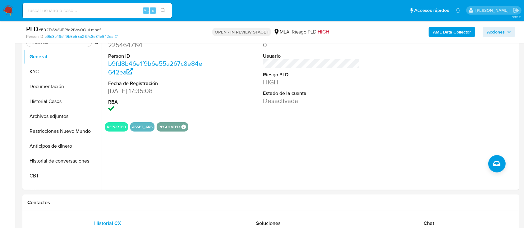
scroll to position [166, 0]
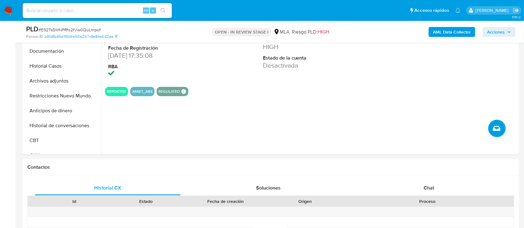
click at [110, 10] on input at bounding box center [97, 11] width 149 height 8
paste input "2254647191"
type input "2254647191"
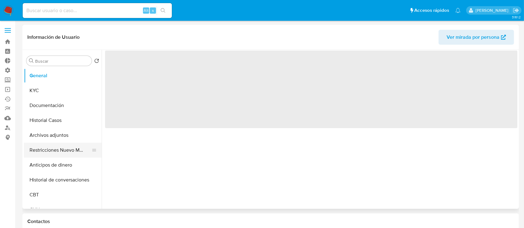
select select "10"
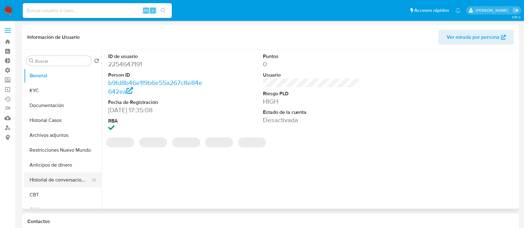
click at [43, 183] on button "Historial de conversaciones" at bounding box center [60, 180] width 73 height 15
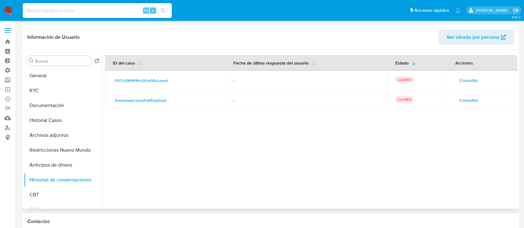
click at [469, 81] on span "Consultar" at bounding box center [468, 80] width 19 height 9
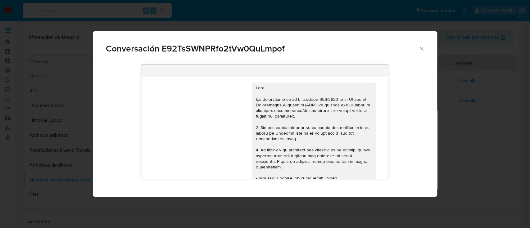
scroll to position [385, 0]
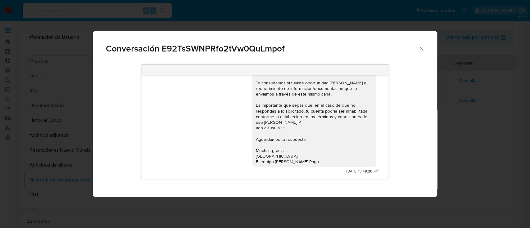
click at [421, 51] on icon "Cerrar" at bounding box center [422, 49] width 6 height 6
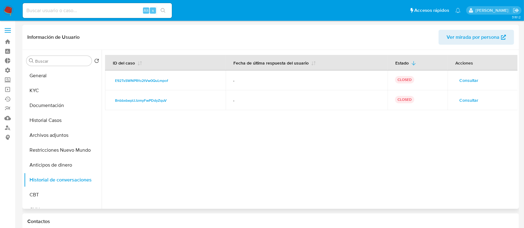
click at [455, 99] on button "Consultar" at bounding box center [469, 100] width 28 height 10
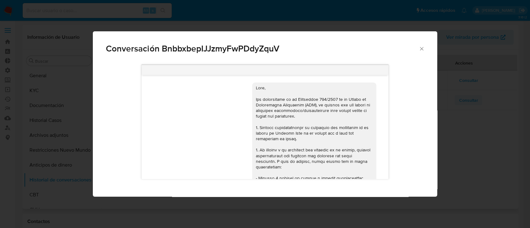
scroll to position [345, 0]
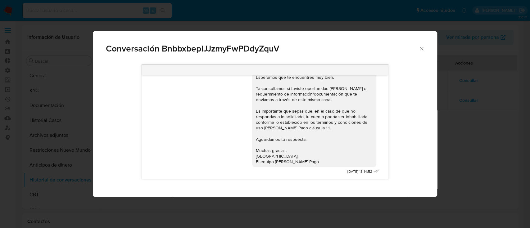
click at [423, 51] on icon "Cerrar" at bounding box center [422, 49] width 6 height 6
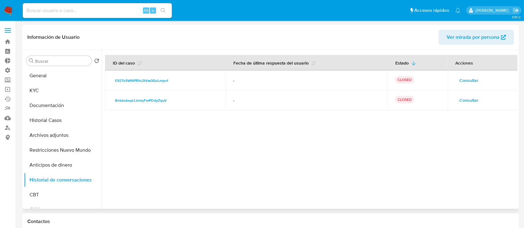
click at [461, 84] on span "Consultar" at bounding box center [468, 80] width 19 height 9
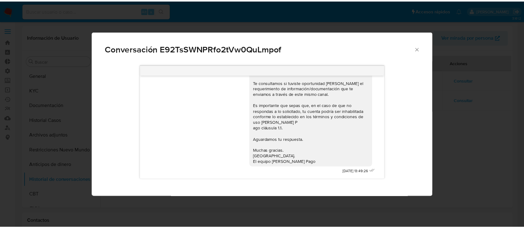
scroll to position [385, 0]
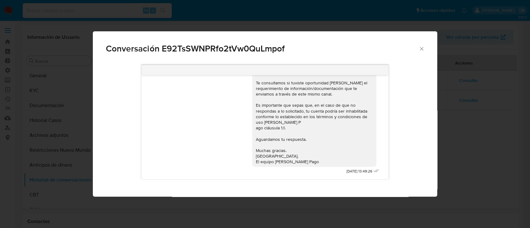
click at [419, 48] on icon "Cerrar" at bounding box center [422, 49] width 6 height 6
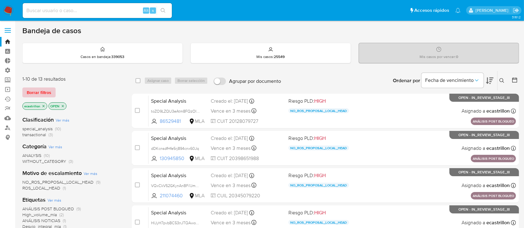
click at [40, 88] on span "Borrar filtros" at bounding box center [39, 92] width 25 height 9
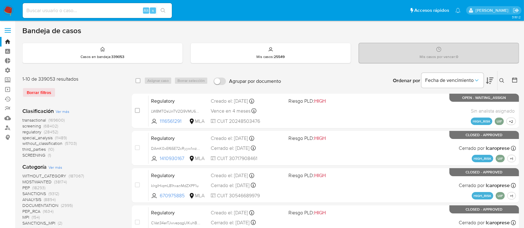
click at [500, 83] on button at bounding box center [502, 80] width 10 height 7
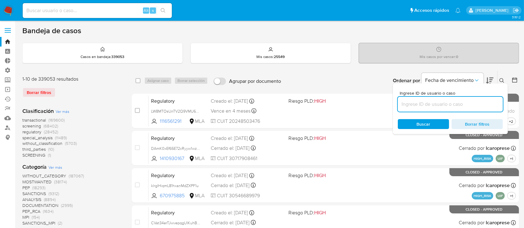
click at [470, 107] on input at bounding box center [450, 104] width 105 height 8
type input "2347396400"
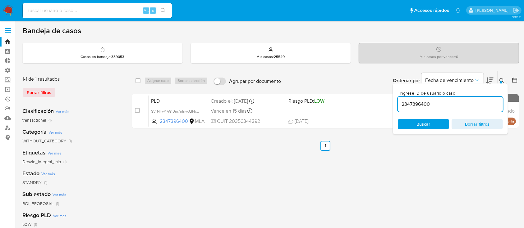
click at [505, 81] on button at bounding box center [502, 80] width 10 height 7
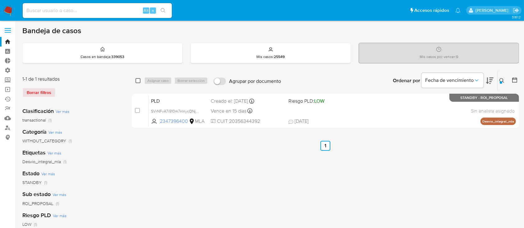
click at [139, 81] on input "checkbox" at bounding box center [137, 80] width 5 height 5
checkbox input "true"
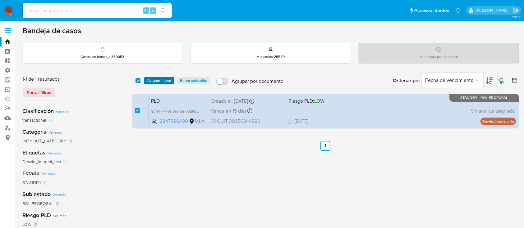
click at [148, 81] on span "Asignar 1 caso" at bounding box center [159, 81] width 24 height 6
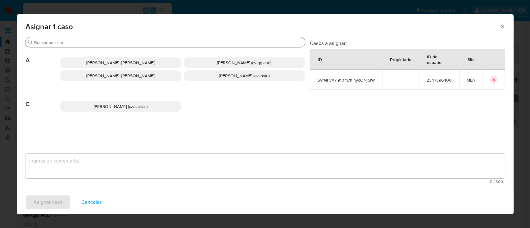
click at [114, 42] on input "Buscar" at bounding box center [168, 43] width 268 height 6
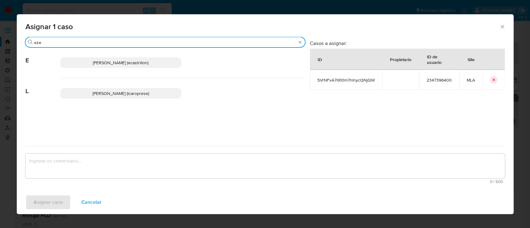
type input "eze"
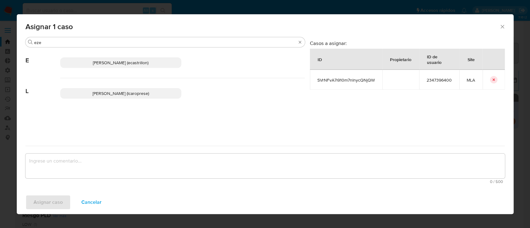
click at [100, 64] on span "Ezequiel Gonzalo Castrillon (ecastrillon)" at bounding box center [121, 63] width 56 height 6
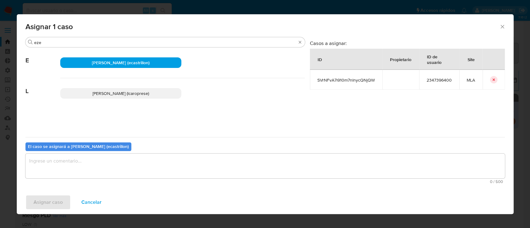
click at [55, 176] on textarea "assign-modal" at bounding box center [265, 166] width 480 height 25
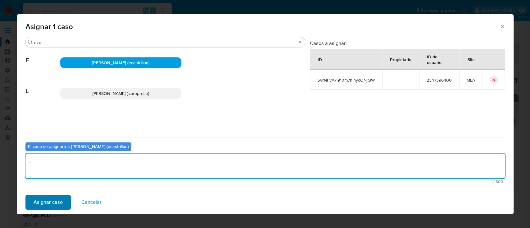
type textarea "."
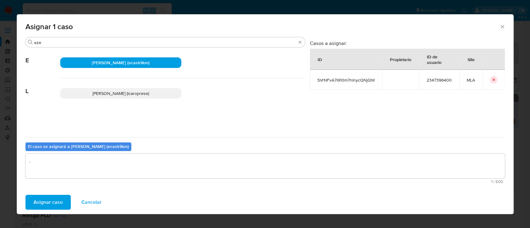
click at [52, 203] on span "Asignar caso" at bounding box center [48, 203] width 29 height 14
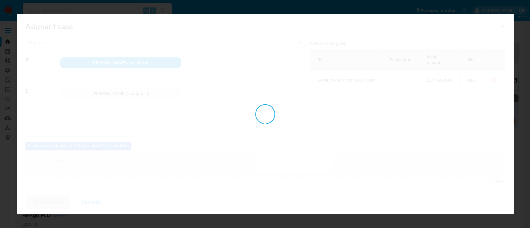
checkbox input "false"
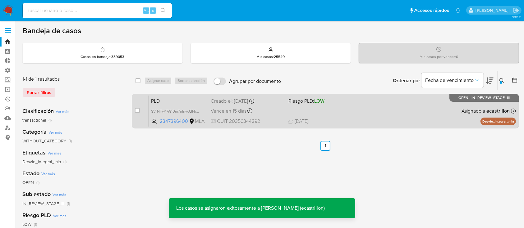
click at [385, 108] on div "PLD SVrNFvA7i910m7nlnycQNjQW 2347396400 MLA Riesgo PLD: LOW Creado el: 12/07/20…" at bounding box center [332, 110] width 367 height 31
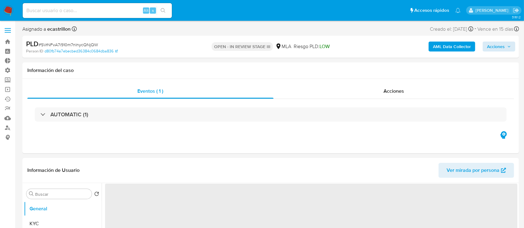
select select "10"
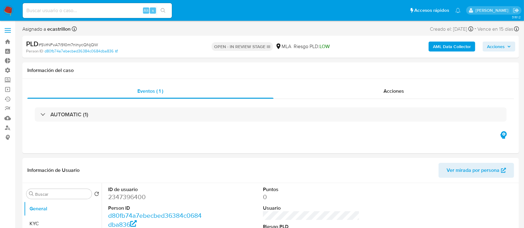
click at [496, 43] on span "Acciones" at bounding box center [496, 47] width 18 height 10
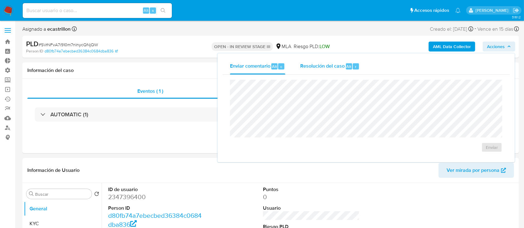
click at [326, 68] on span "Resolución del caso" at bounding box center [322, 66] width 44 height 7
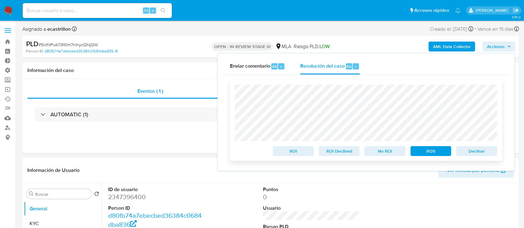
click at [467, 151] on span "Declinar" at bounding box center [476, 151] width 32 height 9
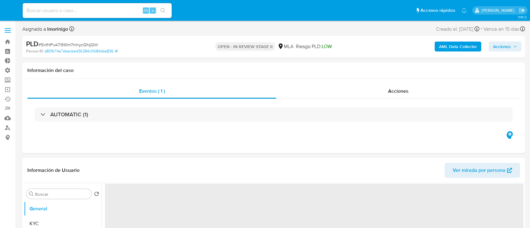
select select "10"
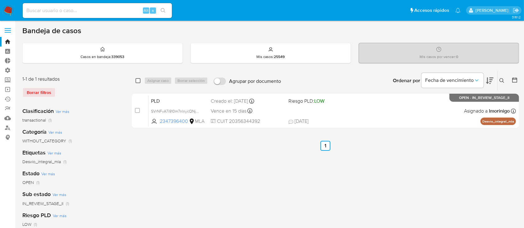
click at [139, 80] on input "checkbox" at bounding box center [137, 80] width 5 height 5
checkbox input "true"
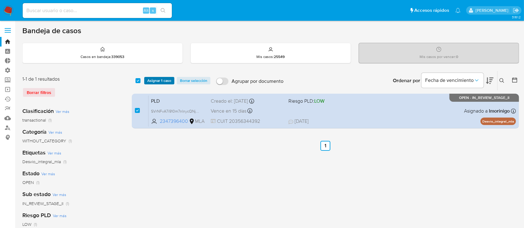
click at [158, 81] on span "Asignar 1 caso" at bounding box center [159, 81] width 24 height 6
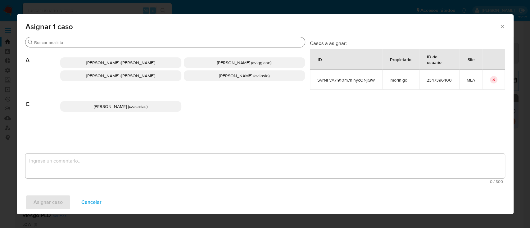
click at [150, 41] on input "Buscar" at bounding box center [168, 43] width 268 height 6
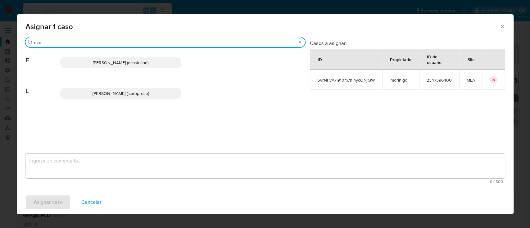
type input "eze"
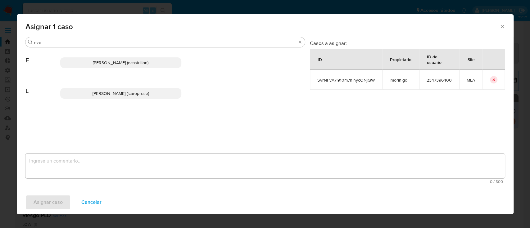
click at [148, 60] on span "[PERSON_NAME] (ecastrillon)" at bounding box center [121, 63] width 56 height 6
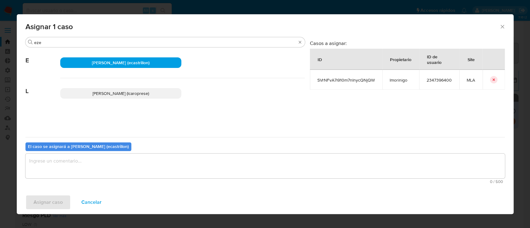
click at [151, 169] on textarea "assign-modal" at bounding box center [265, 166] width 480 height 25
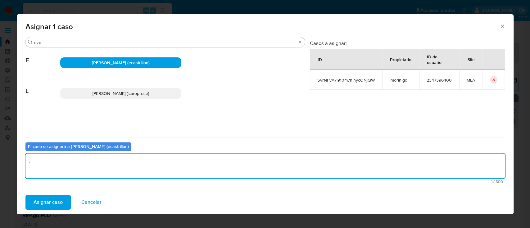
type textarea "."
click at [51, 210] on div "Asignar caso Cancelar" at bounding box center [265, 203] width 497 height 24
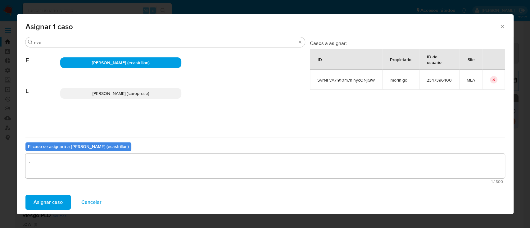
click at [59, 199] on span "Asignar caso" at bounding box center [48, 203] width 29 height 14
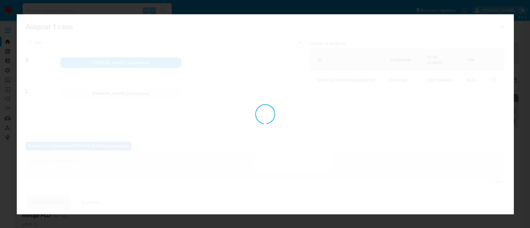
checkbox input "false"
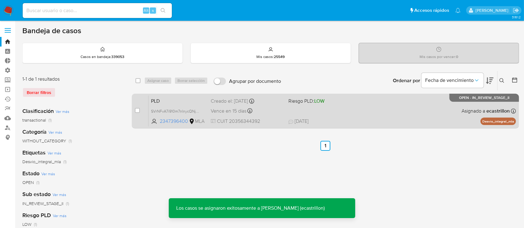
click at [496, 109] on b "ecastrillon" at bounding box center [497, 110] width 25 height 7
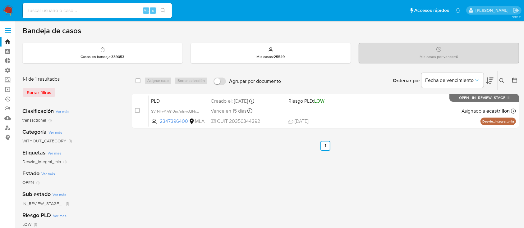
click at [503, 83] on button at bounding box center [502, 80] width 10 height 7
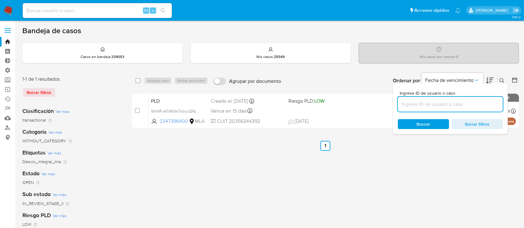
click at [475, 100] on input at bounding box center [450, 104] width 105 height 8
type input "2453241230"
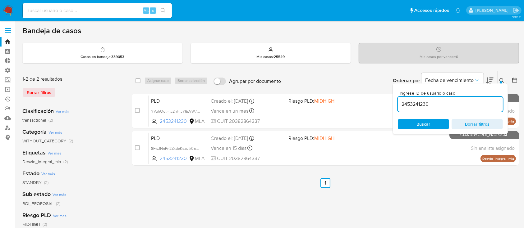
click at [504, 79] on icon at bounding box center [501, 80] width 5 height 5
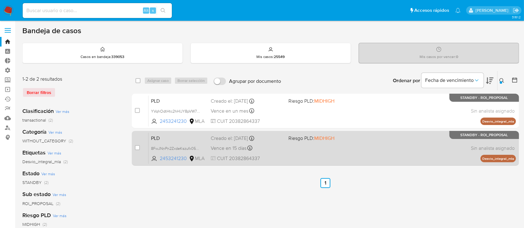
click at [336, 159] on div "PLD 8FwJNnPn2ZxdeKszufx05sOn 2453241230 MLA Riesgo PLD: MIDHIGH Creado el: [DAT…" at bounding box center [332, 148] width 367 height 31
click at [137, 146] on input "checkbox" at bounding box center [137, 147] width 5 height 5
checkbox input "true"
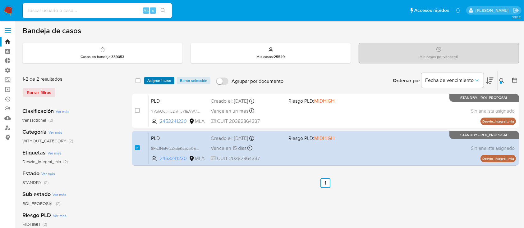
click at [166, 78] on span "Asignar 1 caso" at bounding box center [159, 81] width 24 height 6
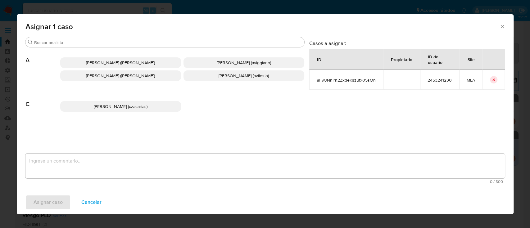
click at [145, 46] on div "Buscar" at bounding box center [164, 42] width 279 height 10
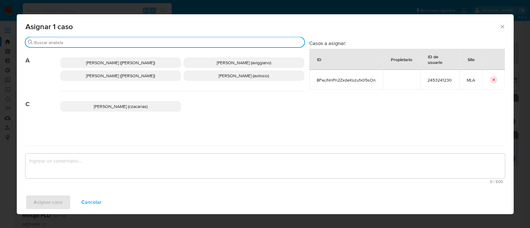
click at [152, 42] on input "Buscar" at bounding box center [168, 43] width 268 height 6
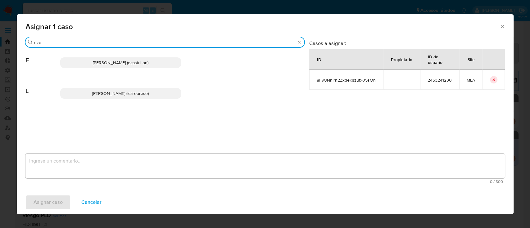
type input "eze"
click at [144, 64] on span "[PERSON_NAME] (ecastrillon)" at bounding box center [121, 63] width 56 height 6
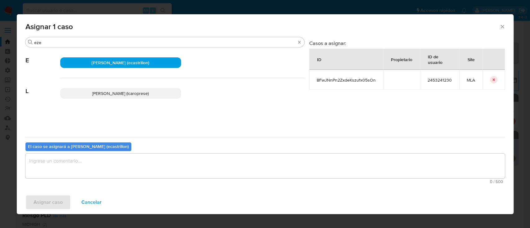
click at [119, 166] on textarea "assign-modal" at bounding box center [265, 166] width 480 height 25
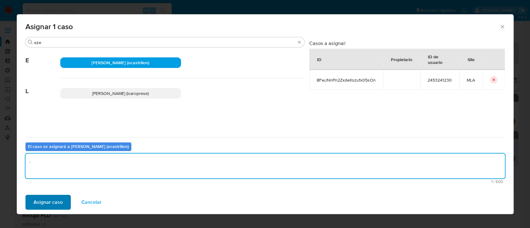
type textarea "."
click at [57, 199] on span "Asignar caso" at bounding box center [48, 203] width 29 height 14
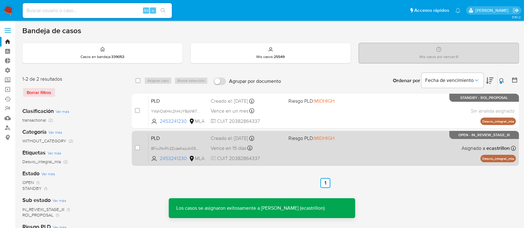
click at [403, 151] on div "PLD 8FwJNnPn2ZxdeKszufx05sOn 2453241230 MLA Riesgo PLD: MIDHIGH Creado el: [DAT…" at bounding box center [332, 148] width 367 height 31
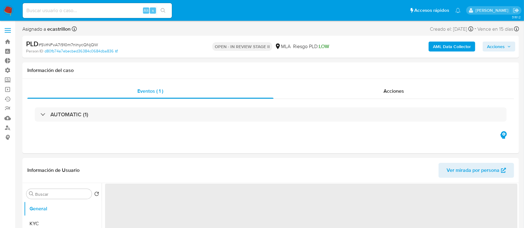
click at [498, 48] on span "Acciones" at bounding box center [496, 47] width 18 height 10
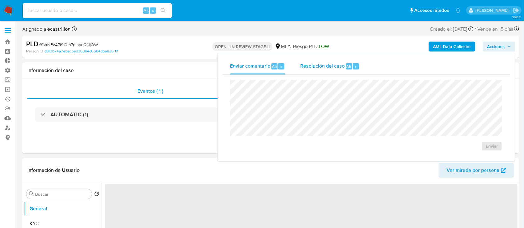
click at [336, 68] on span "Resolución del caso" at bounding box center [322, 66] width 44 height 7
select select "10"
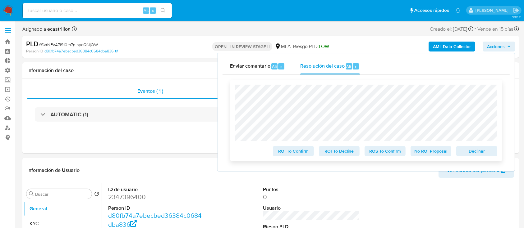
click at [486, 153] on span "Declinar" at bounding box center [476, 151] width 32 height 9
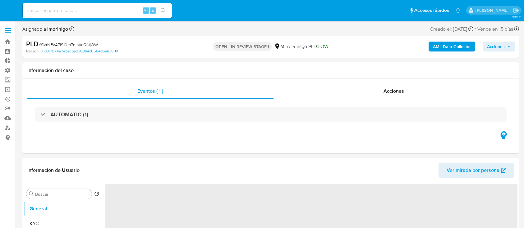
select select "10"
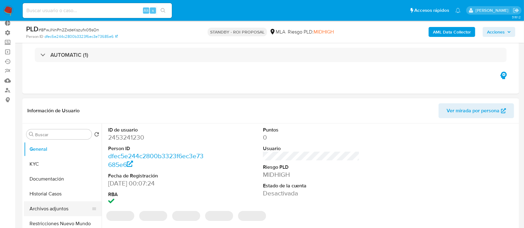
scroll to position [83, 0]
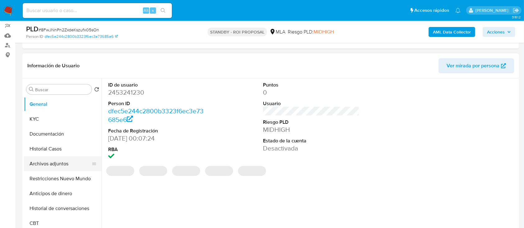
click at [56, 160] on button "Archivos adjuntos" at bounding box center [60, 164] width 73 height 15
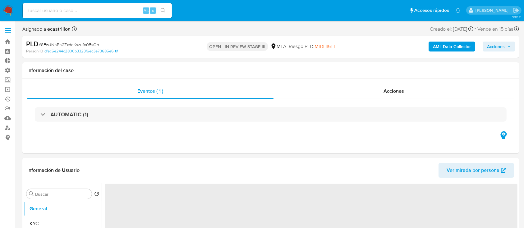
click at [497, 44] on span "Acciones" at bounding box center [496, 47] width 18 height 10
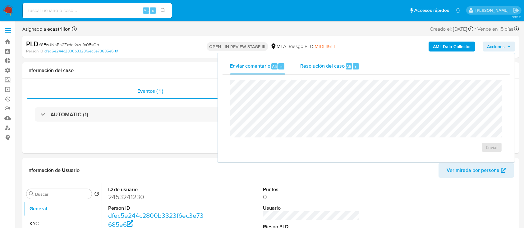
click at [357, 68] on div "r" at bounding box center [356, 66] width 6 height 6
select select "10"
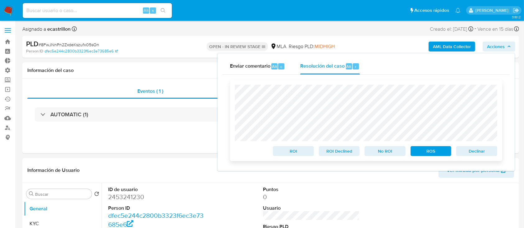
click at [475, 153] on span "Declinar" at bounding box center [476, 151] width 32 height 9
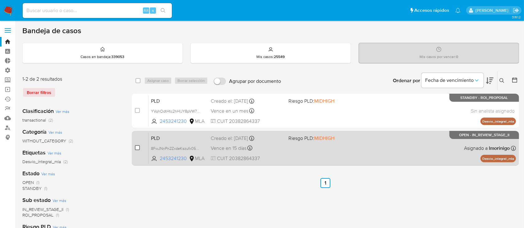
click at [135, 148] on input "checkbox" at bounding box center [137, 147] width 5 height 5
checkbox input "true"
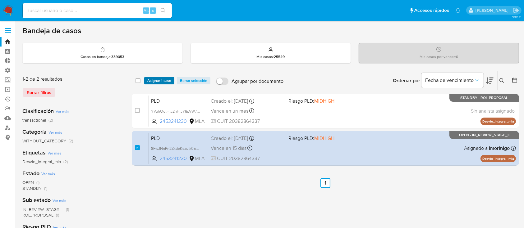
click at [166, 78] on span "Asignar 1 caso" at bounding box center [159, 81] width 24 height 6
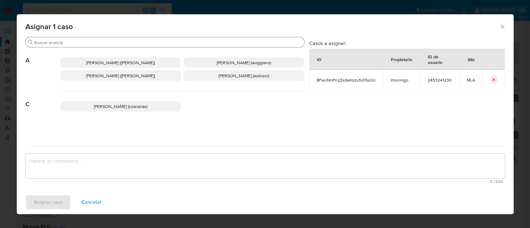
click at [160, 43] on input "Buscar" at bounding box center [168, 43] width 268 height 6
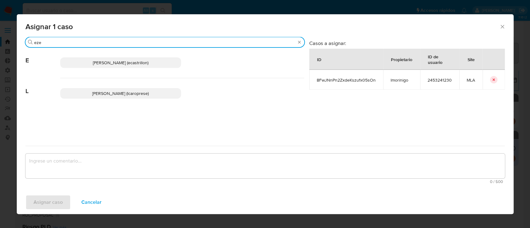
type input "eze"
click at [149, 60] on span "[PERSON_NAME] (ecastrillon)" at bounding box center [121, 63] width 56 height 6
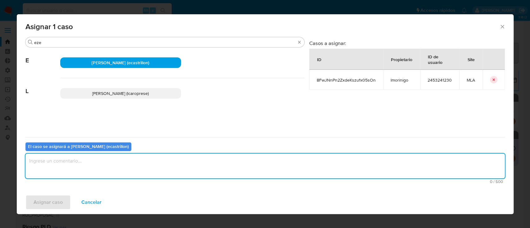
click at [117, 169] on textarea "assign-modal" at bounding box center [265, 166] width 480 height 25
type textarea "."
click at [50, 202] on span "Asignar caso" at bounding box center [48, 203] width 29 height 14
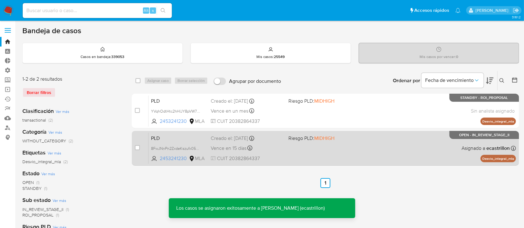
click at [373, 150] on div "PLD 8FwJNnPn2ZxdeKszufx05sOn 2453241230 MLA Riesgo PLD: MIDHIGH Creado el: 12/0…" at bounding box center [332, 148] width 367 height 31
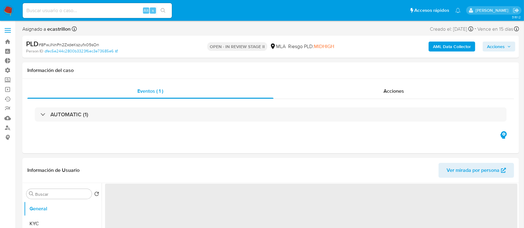
click at [497, 46] on span "Acciones" at bounding box center [496, 47] width 18 height 10
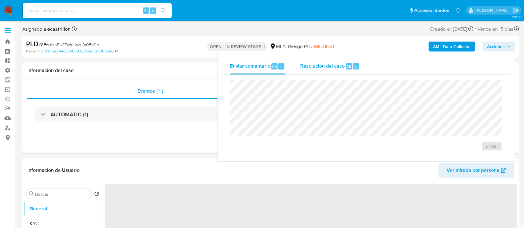
select select "10"
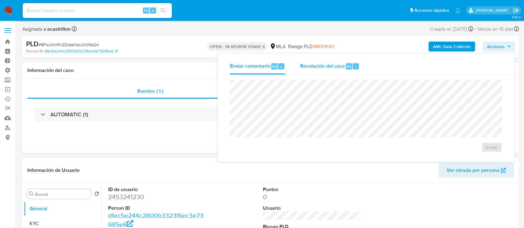
click at [345, 71] on div "Resolución del caso Alt r" at bounding box center [329, 66] width 59 height 16
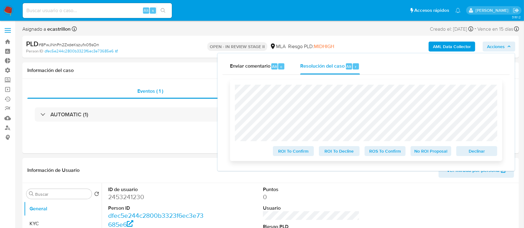
click at [468, 150] on span "Declinar" at bounding box center [476, 151] width 32 height 9
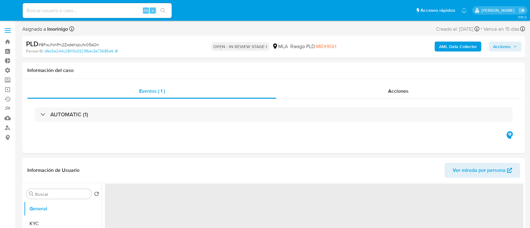
select select "10"
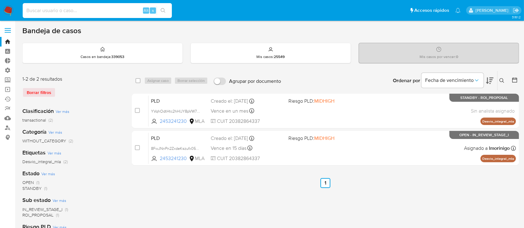
click at [83, 13] on input at bounding box center [97, 11] width 149 height 8
paste input "2213419105"
type input "2213419105"
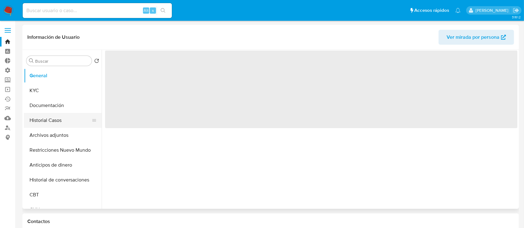
select select "10"
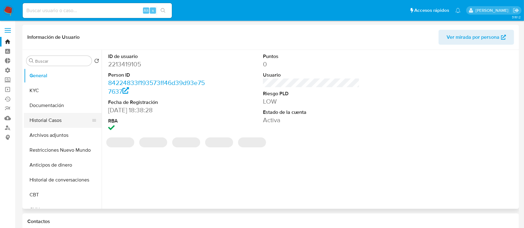
click at [57, 119] on button "Historial Casos" at bounding box center [60, 120] width 73 height 15
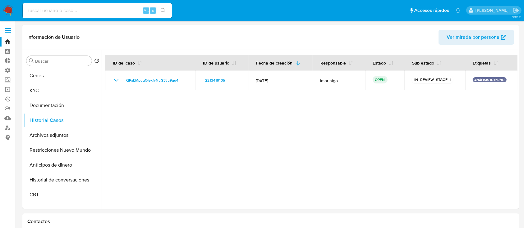
drag, startPoint x: 128, startPoint y: 11, endPoint x: 124, endPoint y: 9, distance: 4.4
click at [127, 11] on input at bounding box center [97, 11] width 149 height 8
paste input "1257262560"
type input "1257262560"
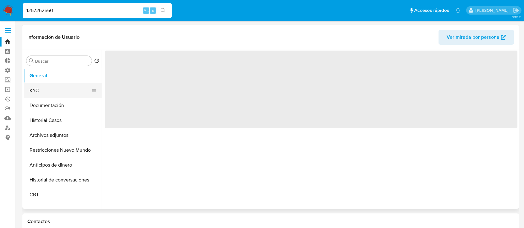
select select "10"
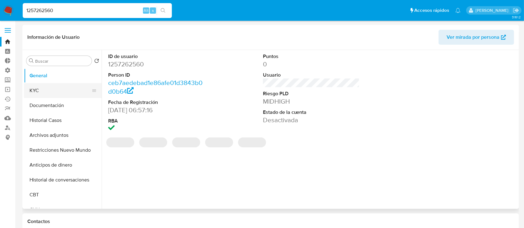
click at [54, 91] on button "KYC" at bounding box center [60, 90] width 73 height 15
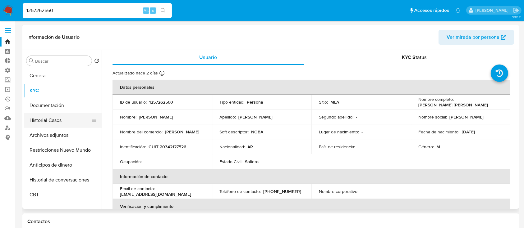
click at [55, 122] on button "Historial Casos" at bounding box center [60, 120] width 73 height 15
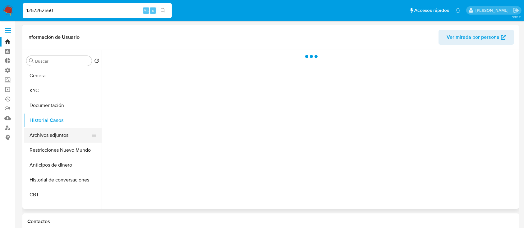
click at [53, 137] on button "Archivos adjuntos" at bounding box center [60, 135] width 73 height 15
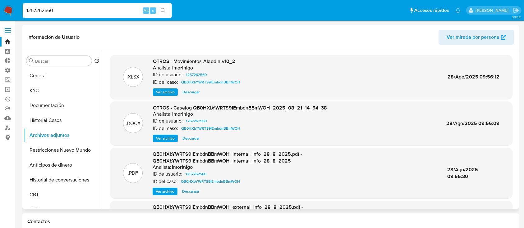
click at [166, 143] on div ".DOCX OTROS - Caselog QB0HXbYWRTS9IEmbdnBBmWOH_2025_08_21_14_54_38 Analista: lm…" at bounding box center [311, 124] width 402 height 44
click at [167, 138] on span "Ver archivo" at bounding box center [165, 138] width 19 height 6
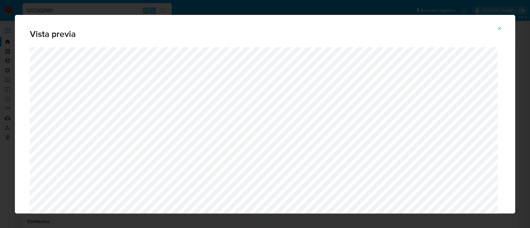
scroll to position [0, 0]
